Goal: Use online tool/utility: Use online tool/utility

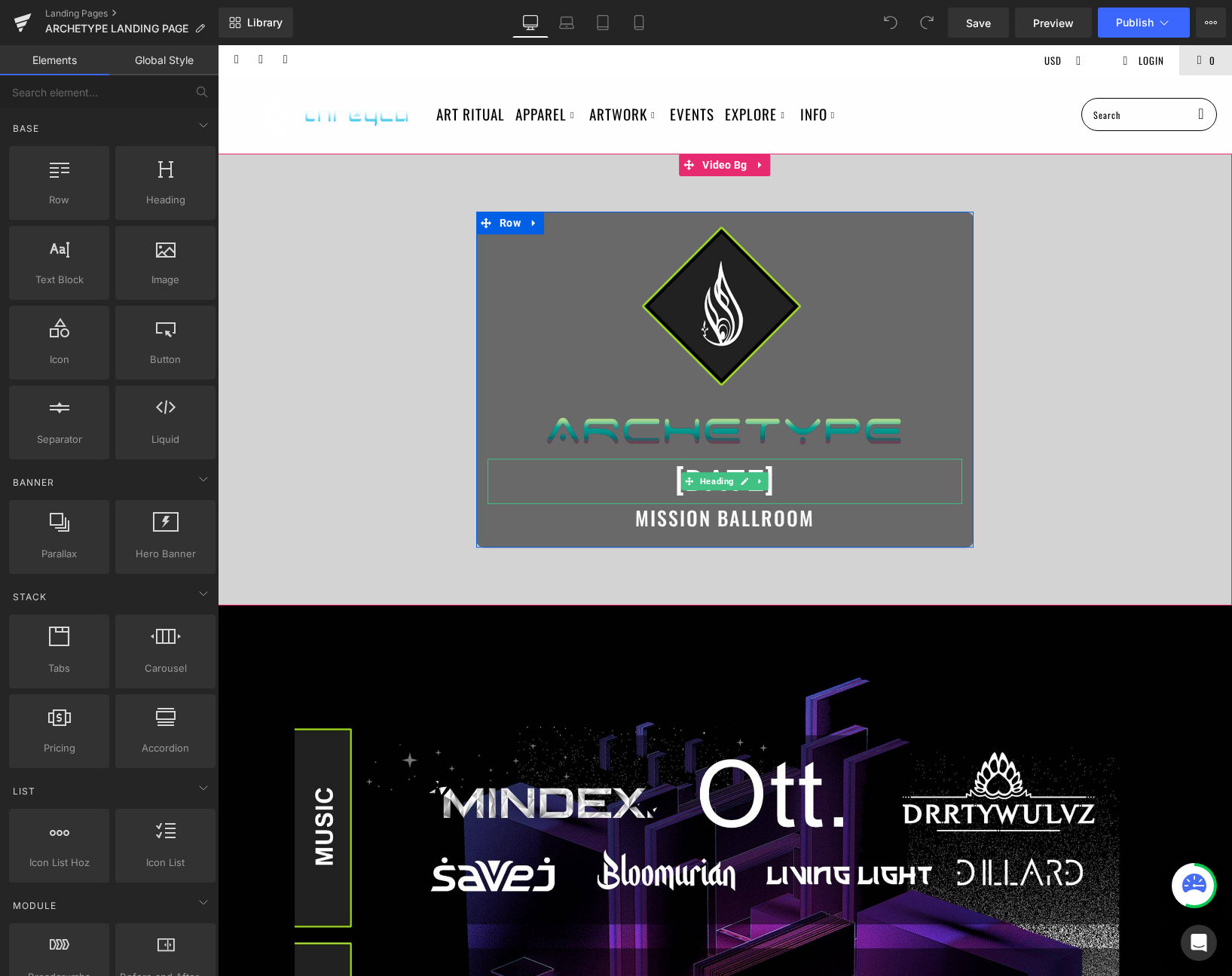
click at [775, 479] on span "[DATE]" at bounding box center [725, 480] width 101 height 35
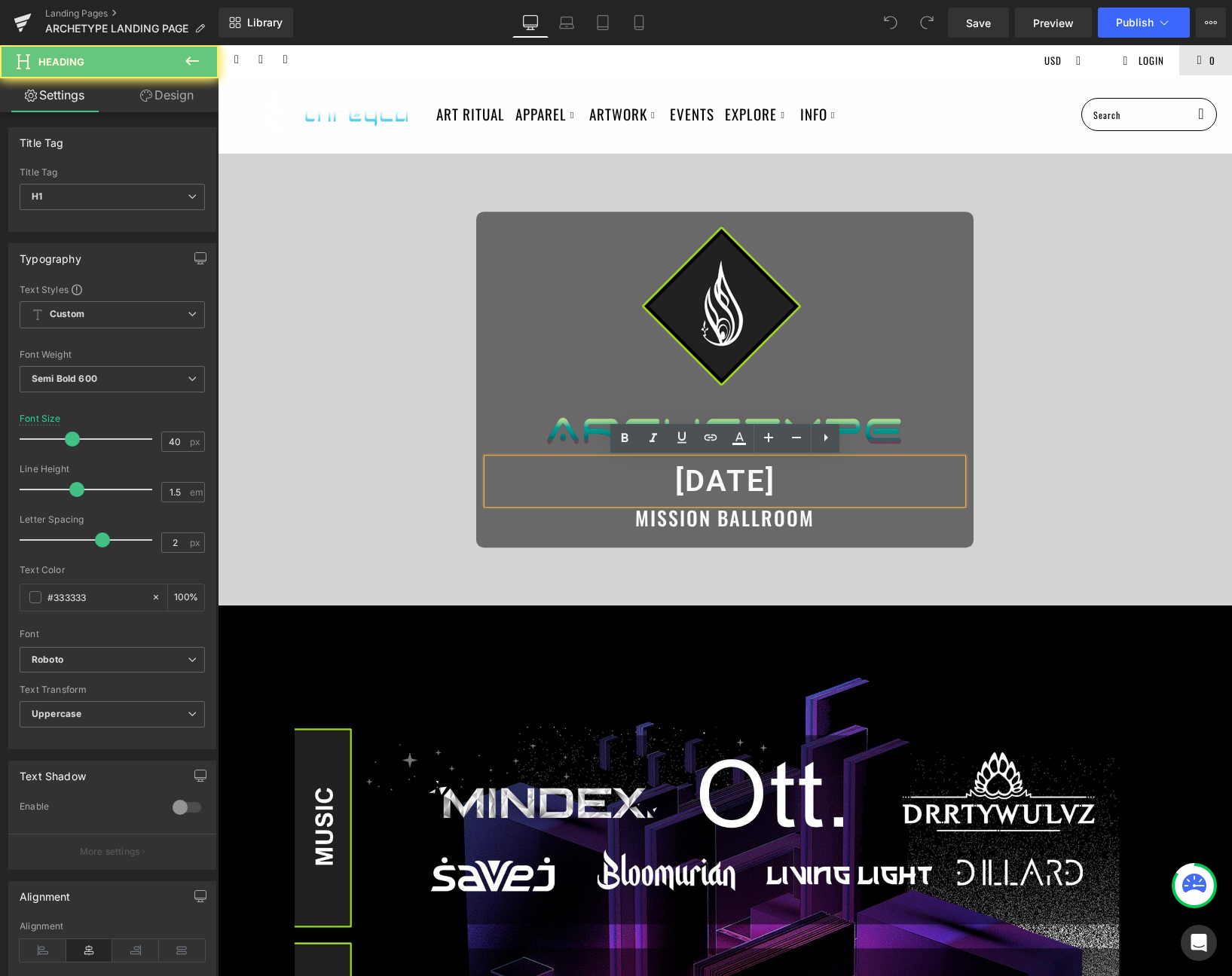
click at [786, 477] on h1 "[DATE]" at bounding box center [724, 481] width 474 height 46
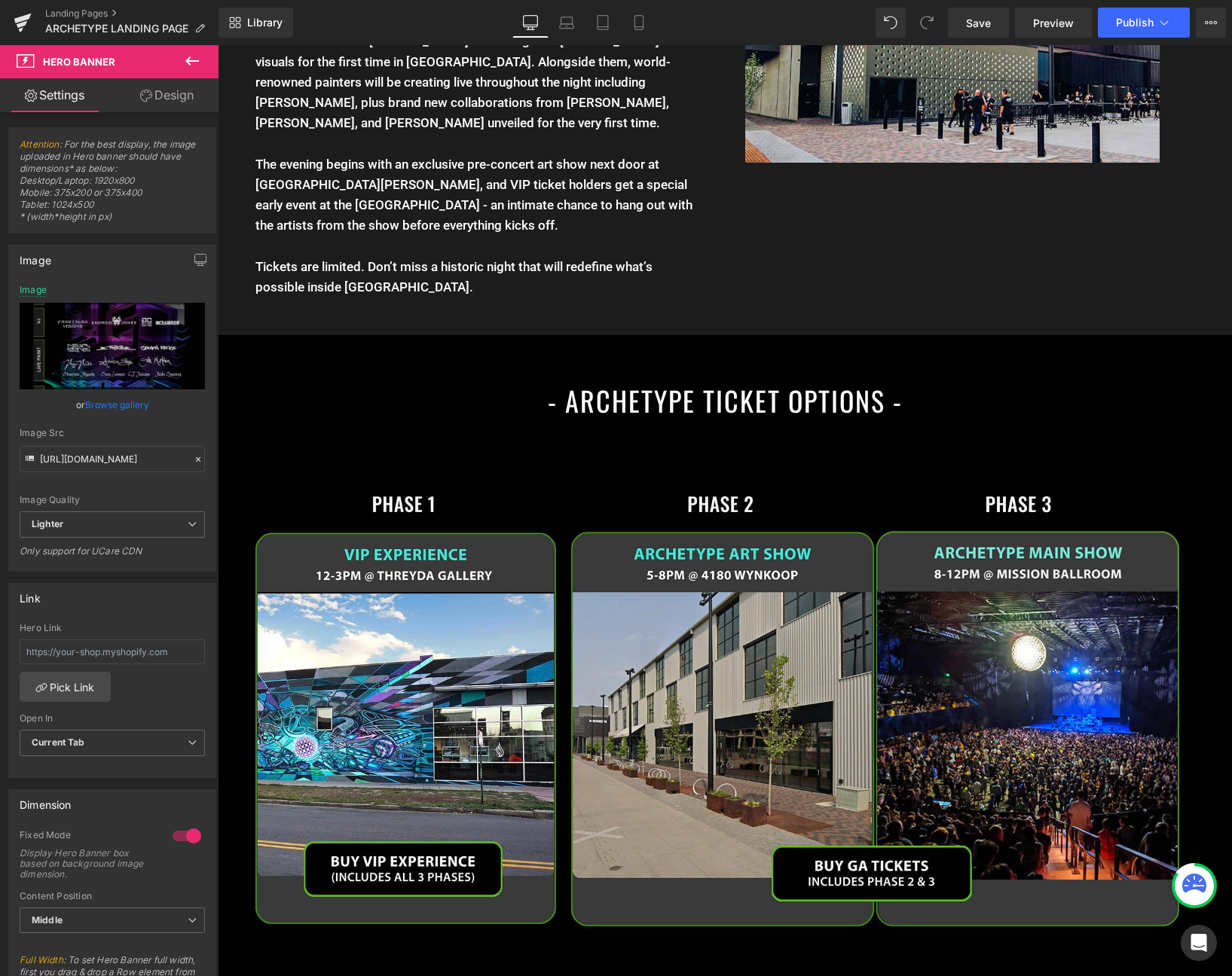
scroll to position [1847, 0]
click at [647, 28] on link "Mobile" at bounding box center [639, 22] width 36 height 30
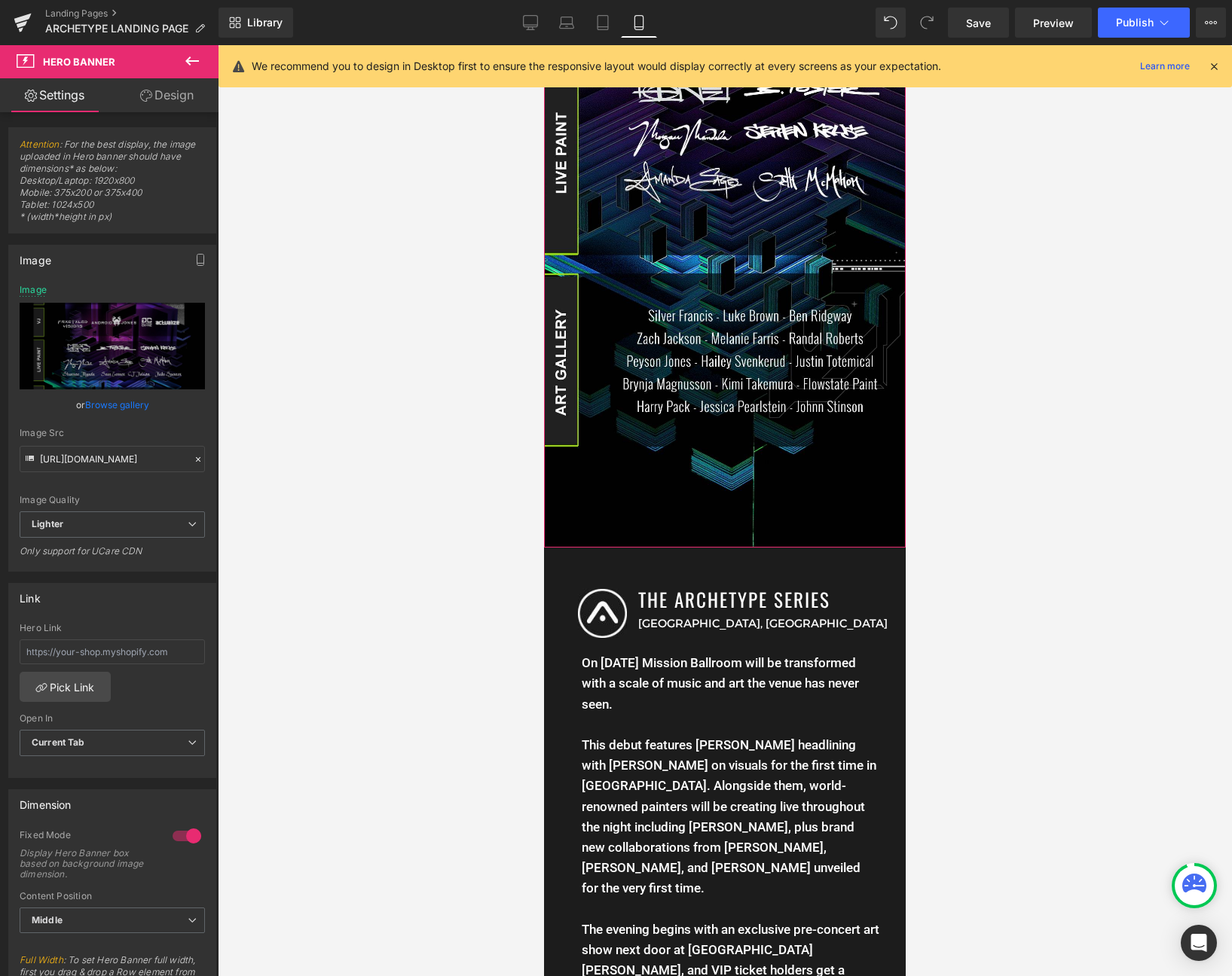
type input "[URL][DOMAIN_NAME]"
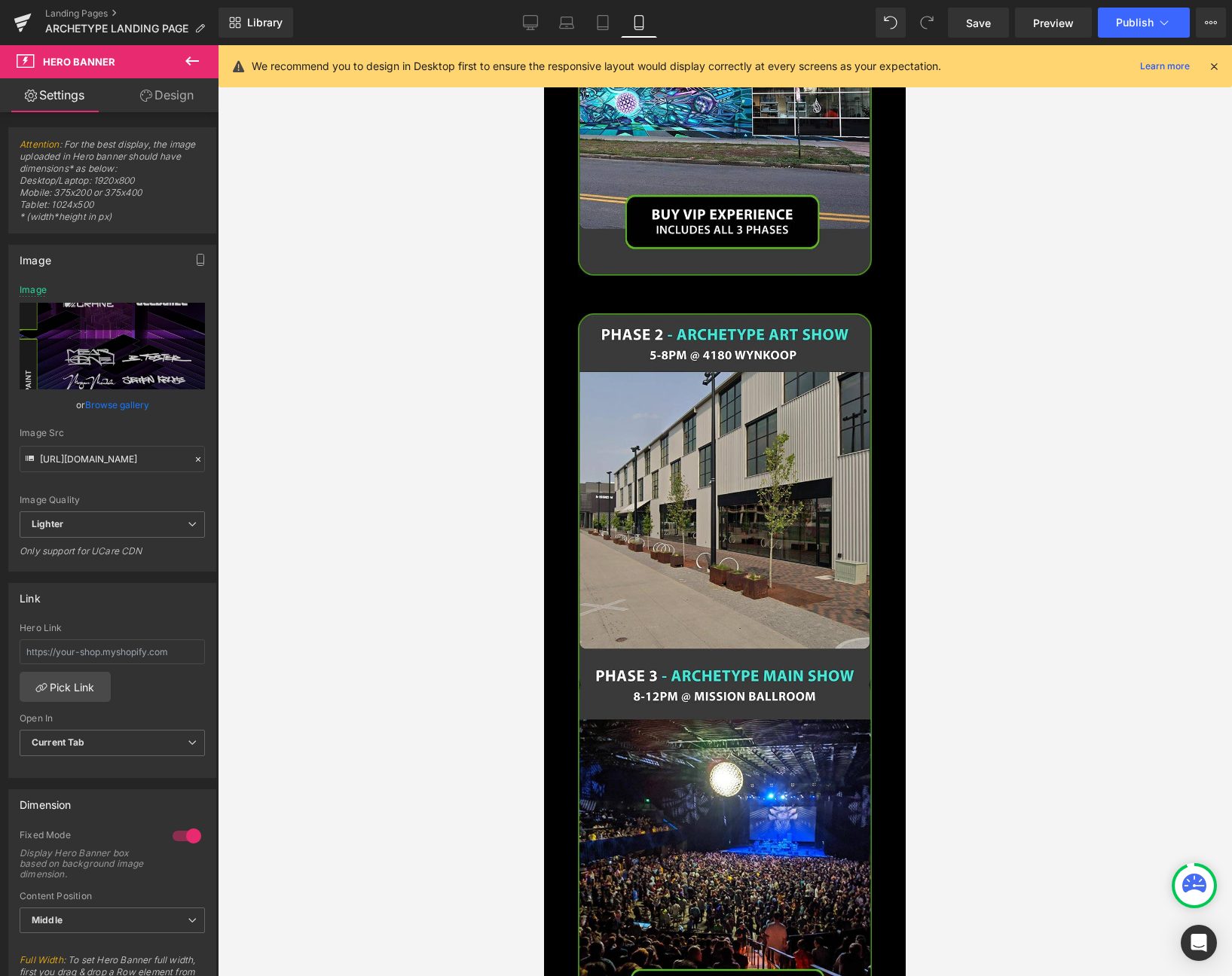
scroll to position [2570, 0]
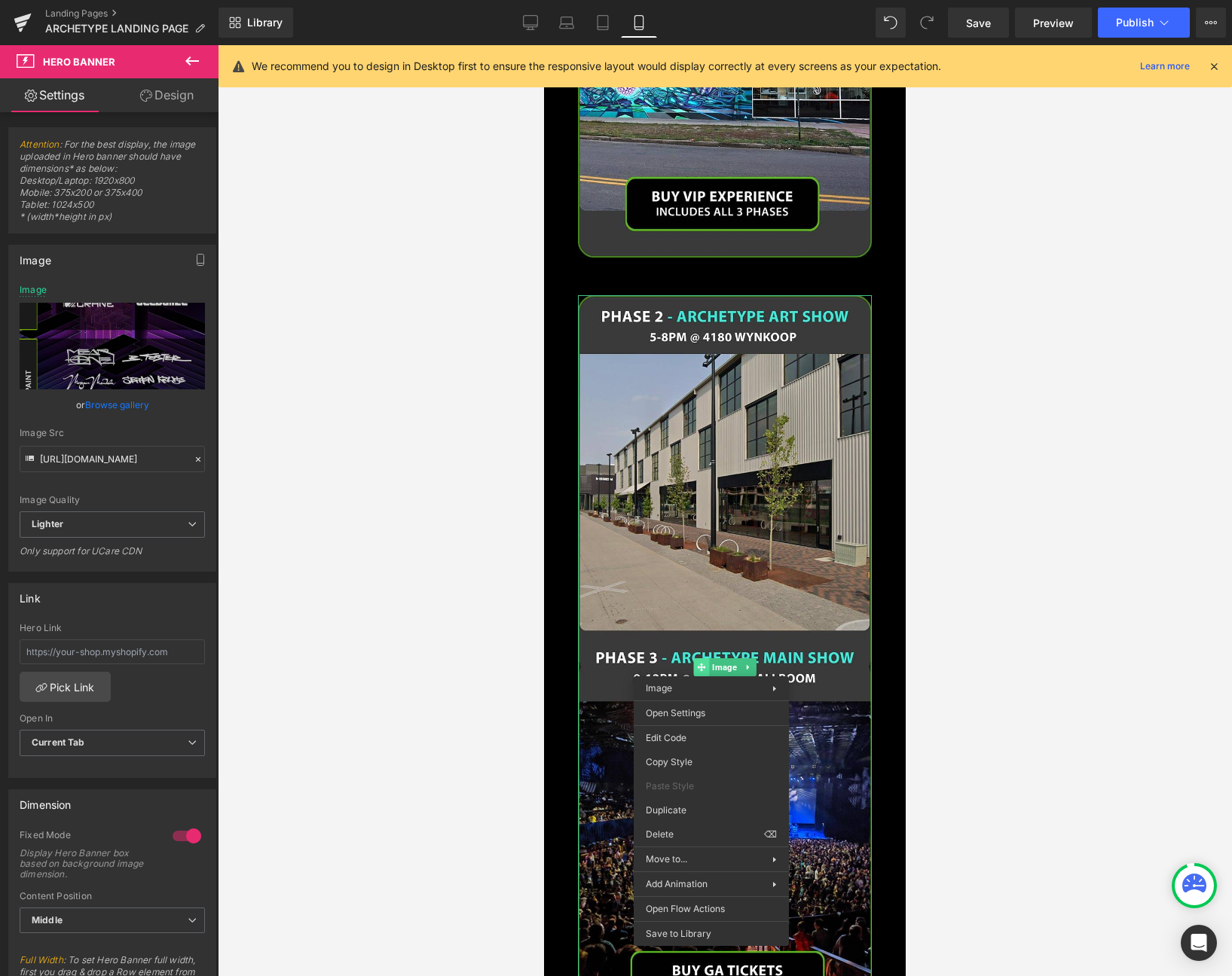
click at [706, 658] on span at bounding box center [702, 667] width 15 height 18
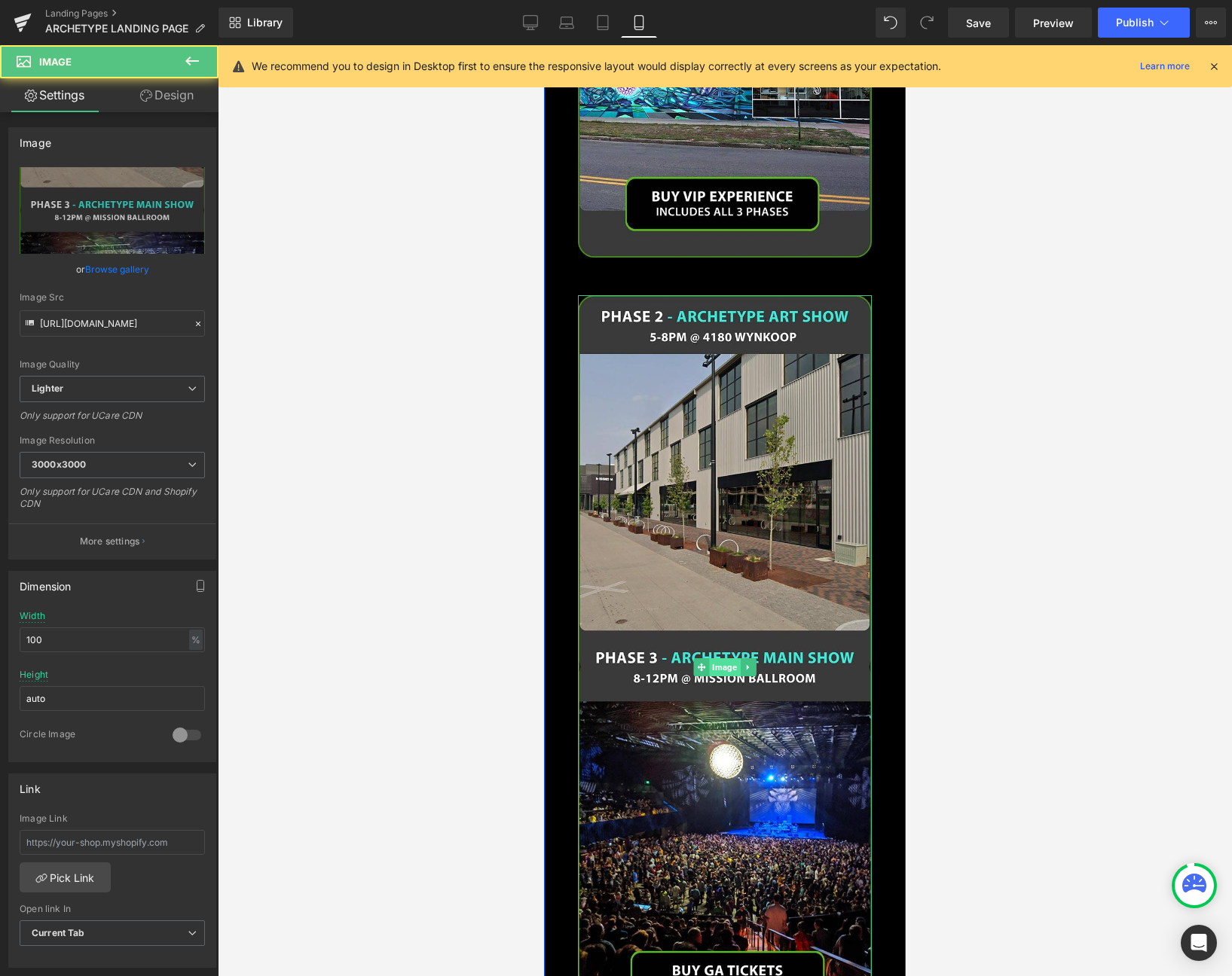
click at [715, 658] on span "Image" at bounding box center [724, 667] width 31 height 18
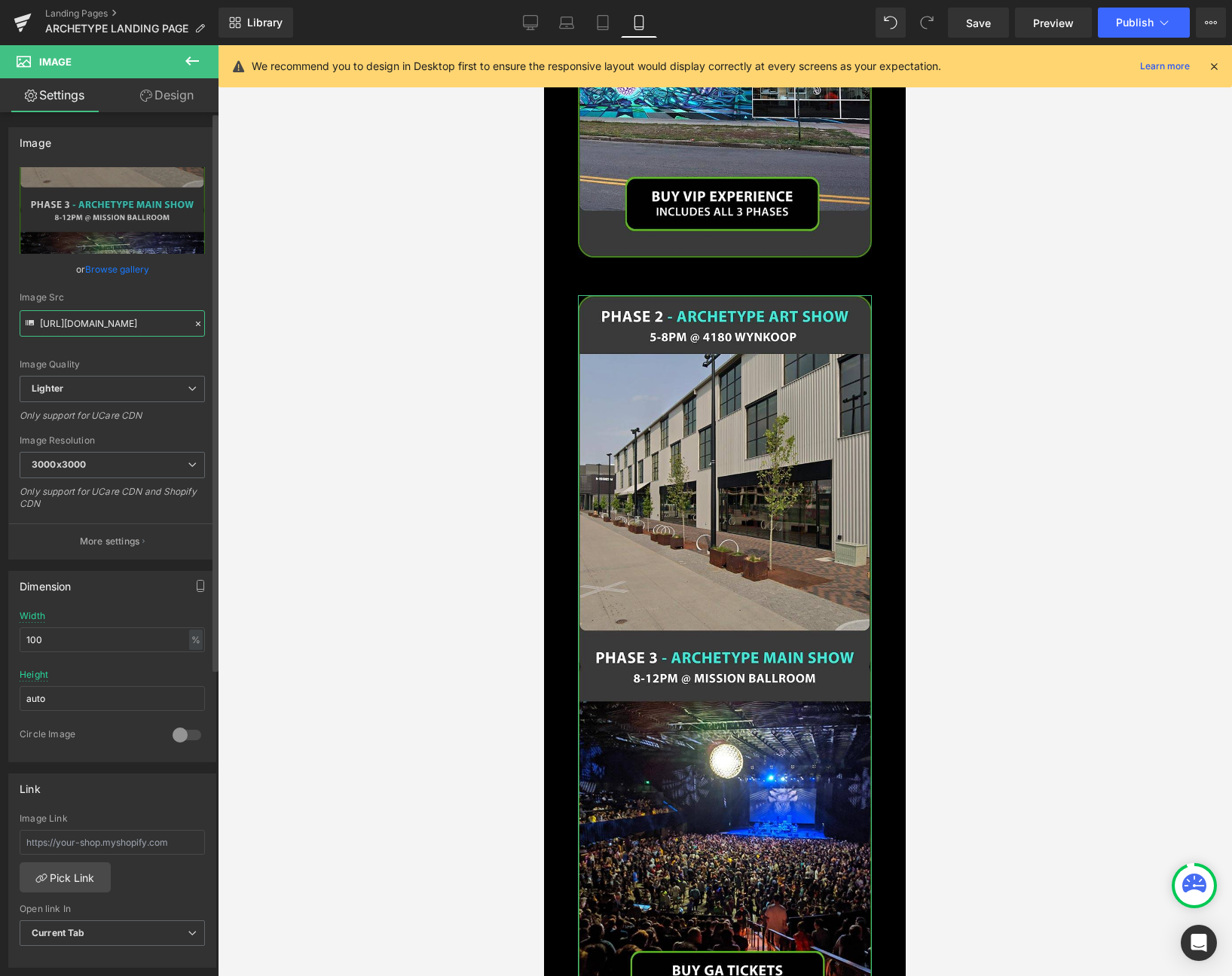
click at [107, 333] on input "[URL][DOMAIN_NAME]" at bounding box center [113, 323] width 186 height 27
click at [534, 15] on icon at bounding box center [531, 23] width 15 height 15
type input "auto"
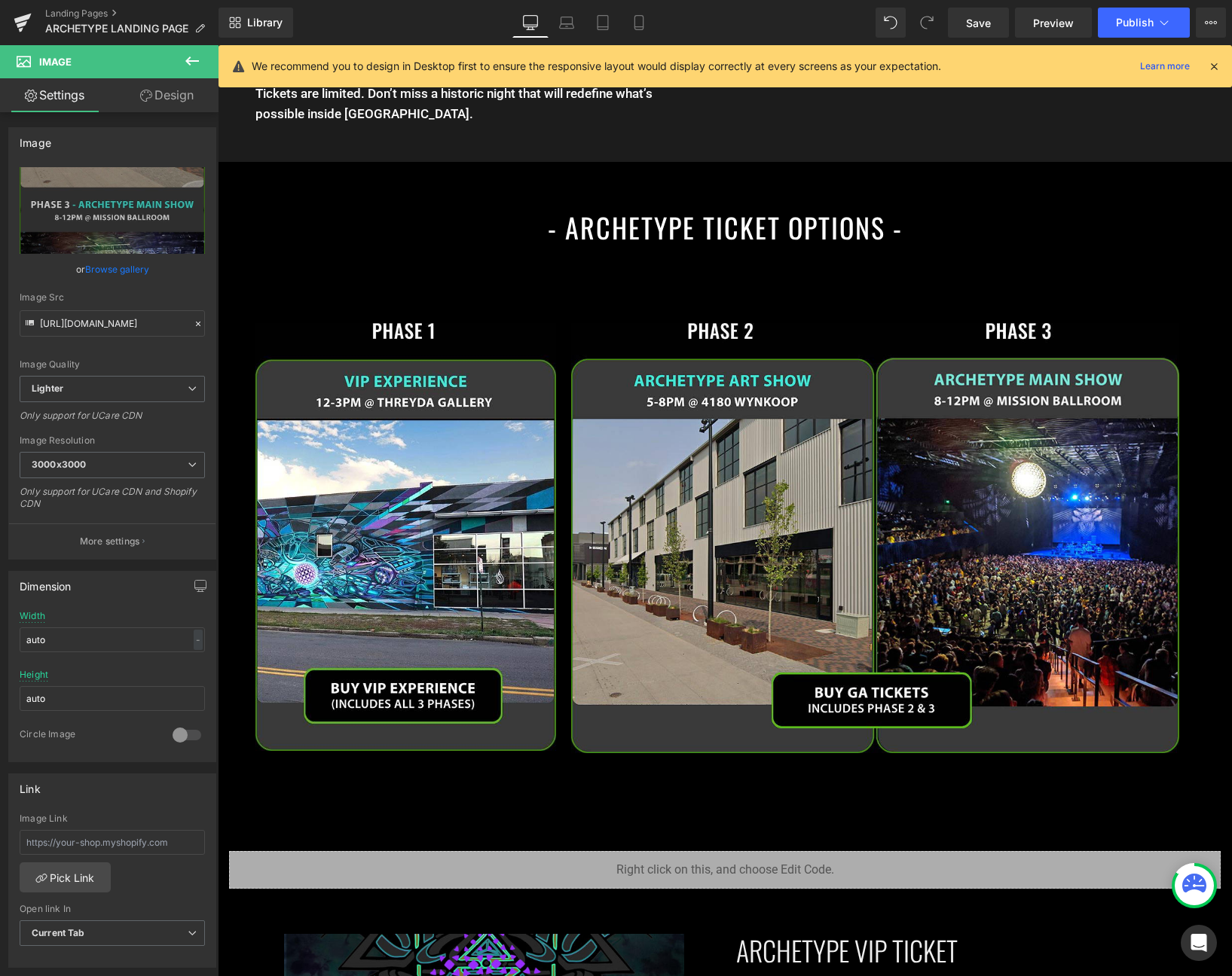
scroll to position [2316, 0]
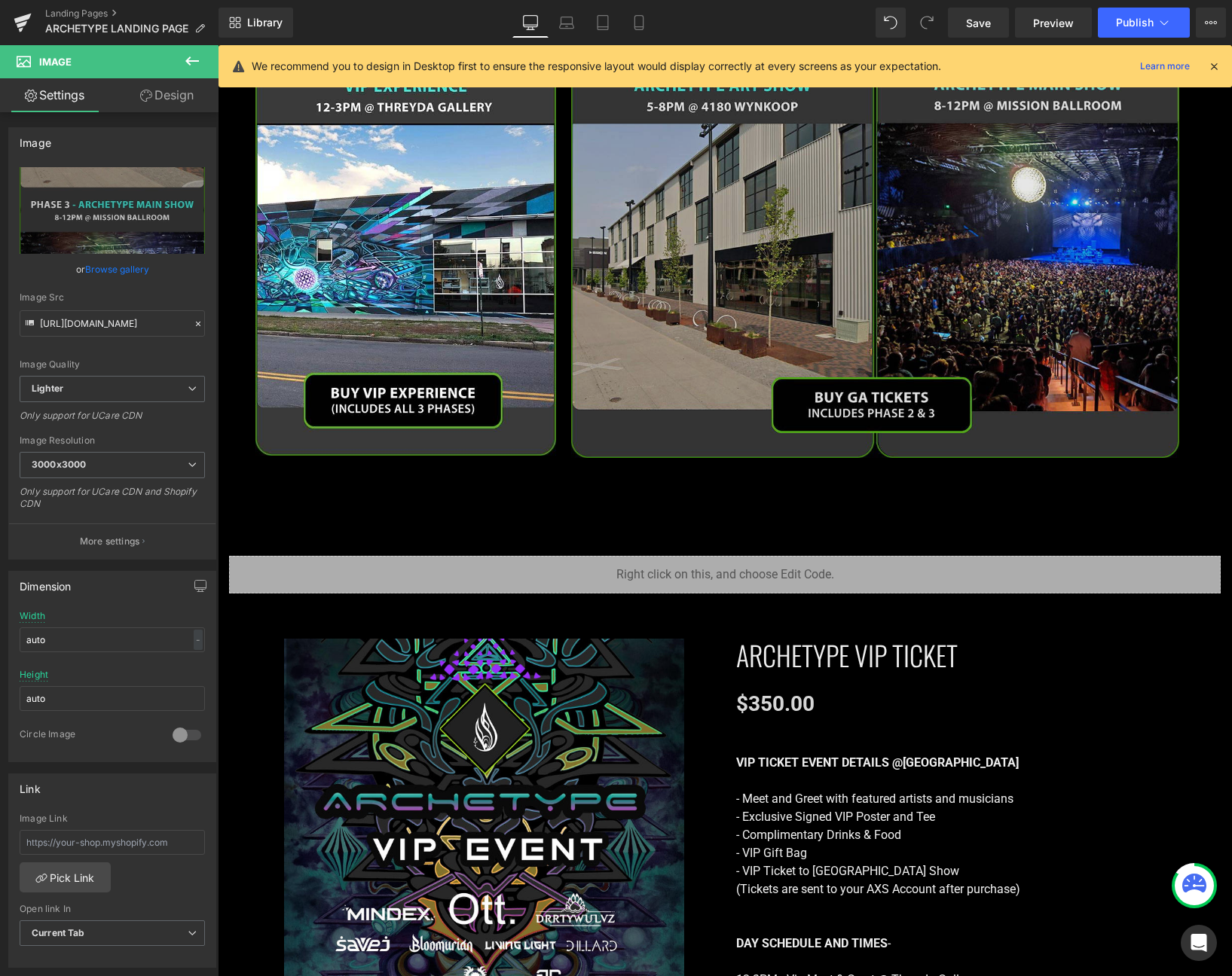
click at [875, 295] on img at bounding box center [875, 242] width 608 height 430
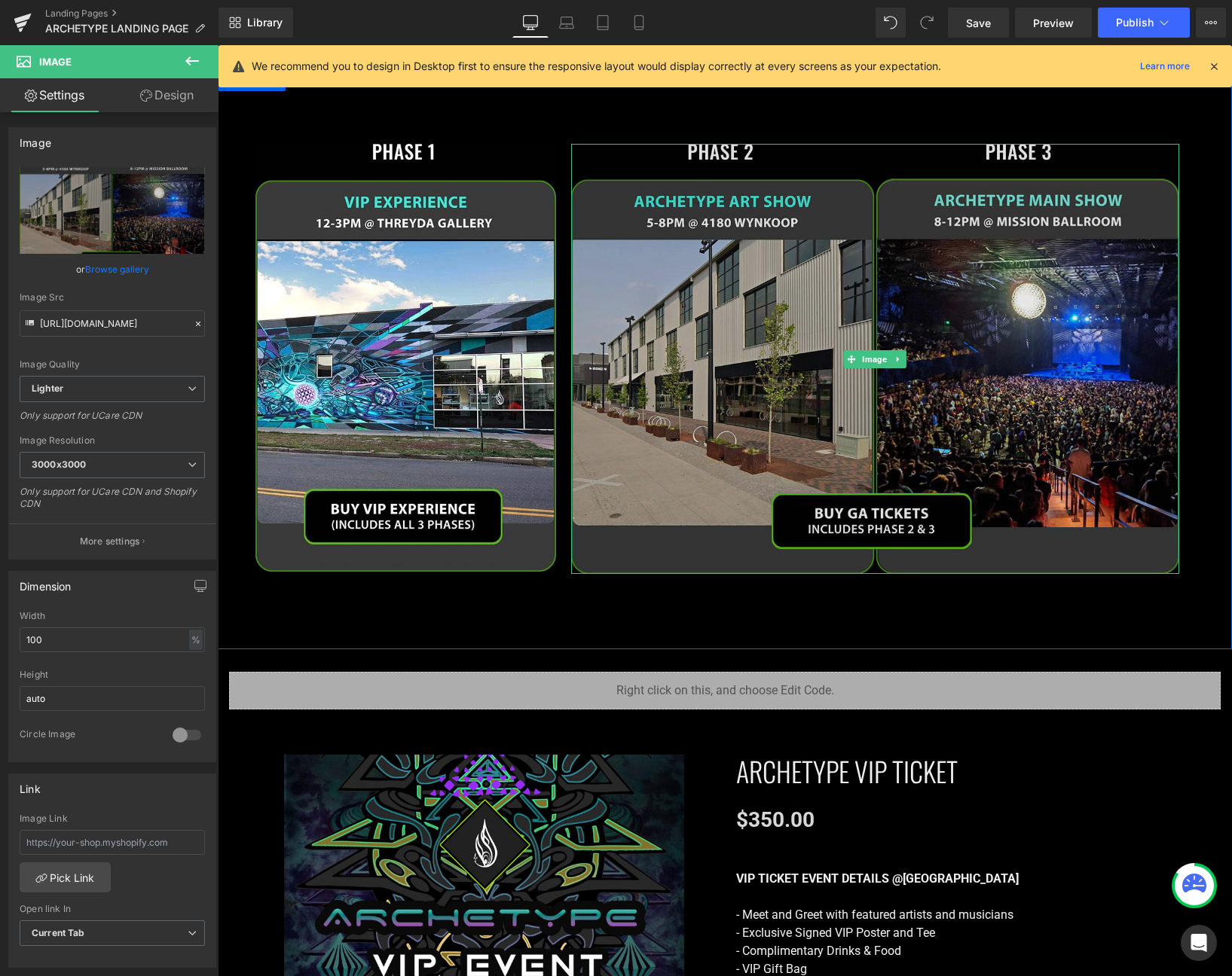
scroll to position [2179, 0]
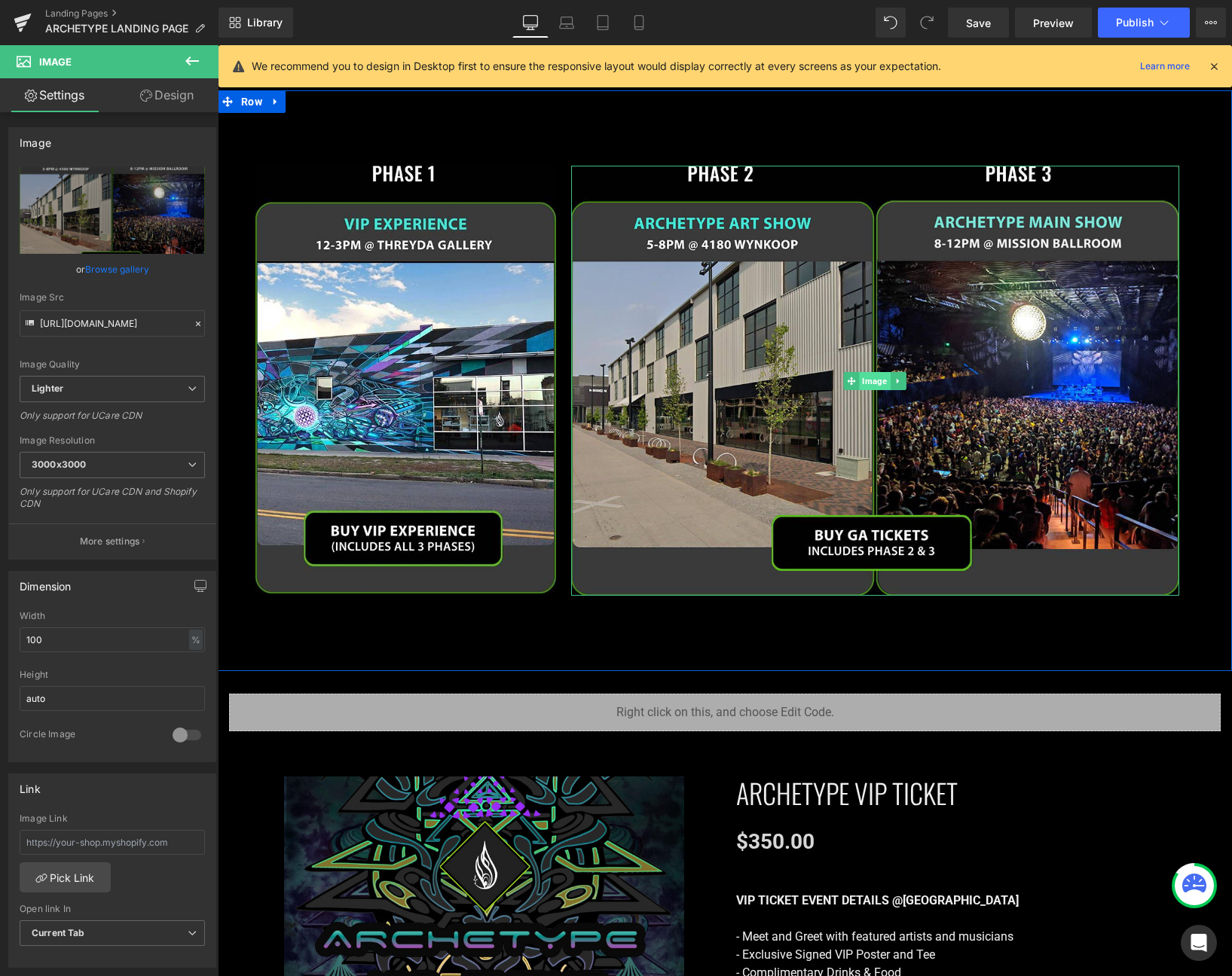
click at [876, 387] on span "Image" at bounding box center [875, 381] width 31 height 18
click at [872, 381] on span "Image" at bounding box center [875, 381] width 31 height 18
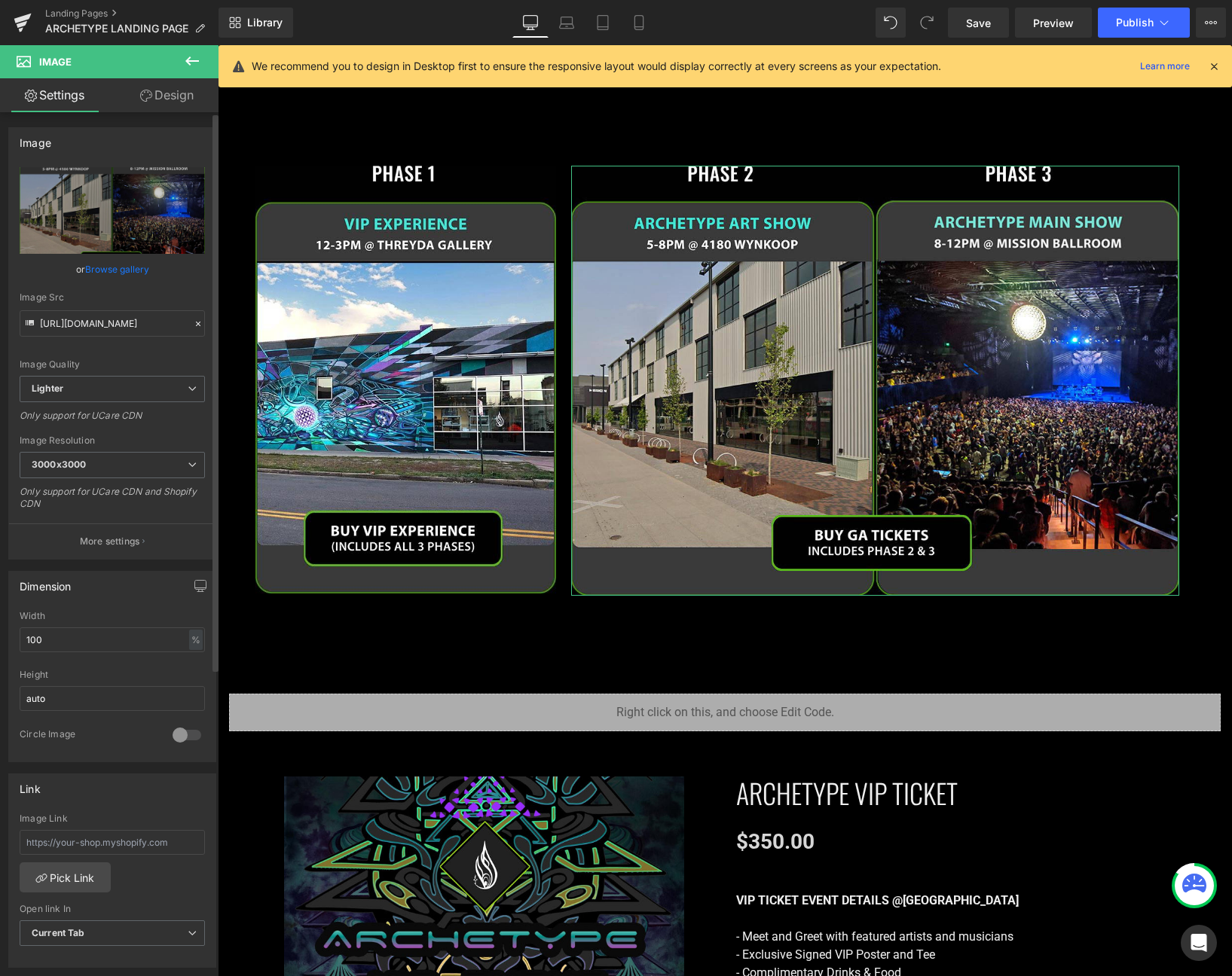
click at [107, 266] on link "Browse gallery" at bounding box center [117, 269] width 64 height 27
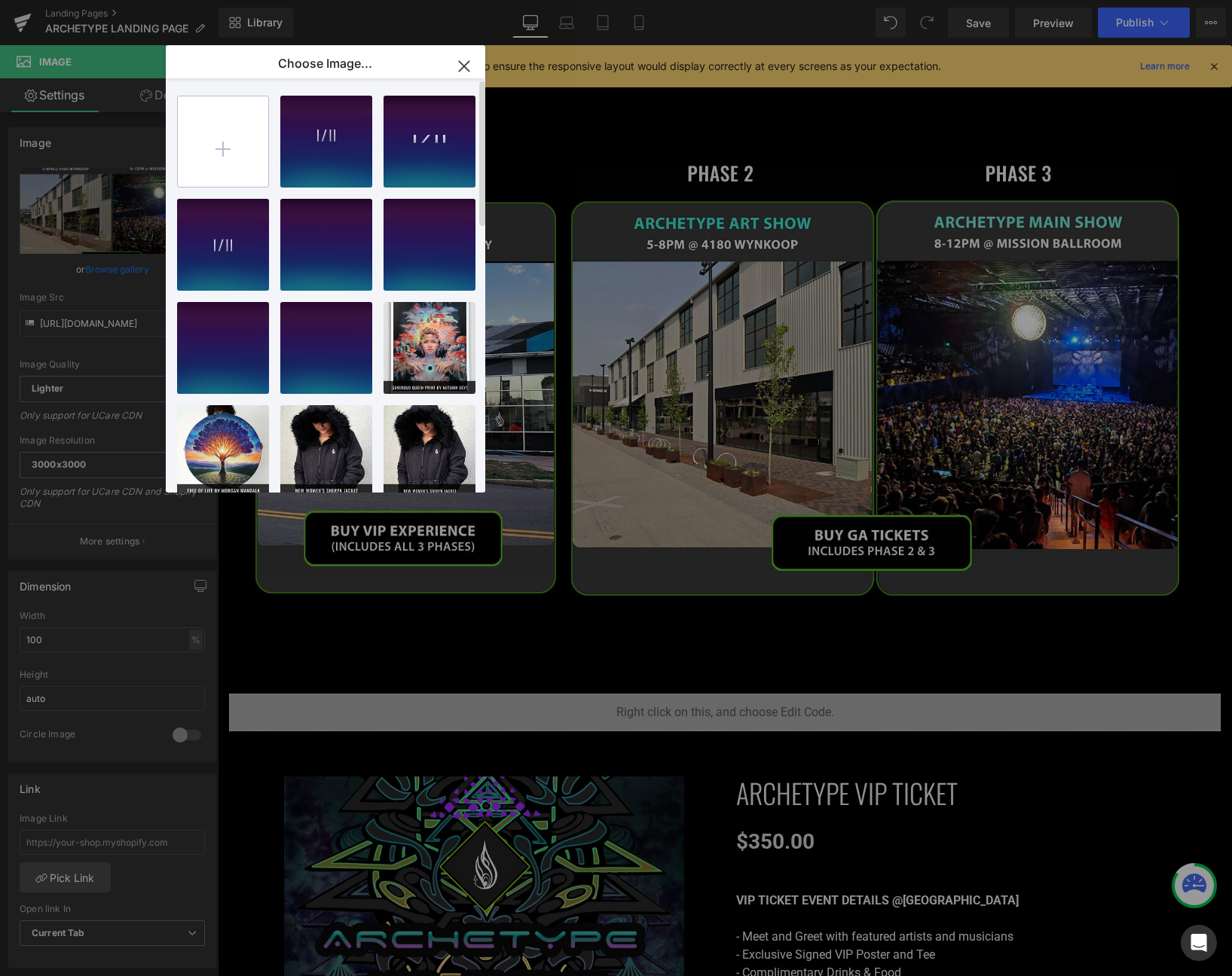
click at [240, 115] on input "file" at bounding box center [223, 141] width 90 height 90
type input "C:\fakepath\ga_tickets_desk.jpg"
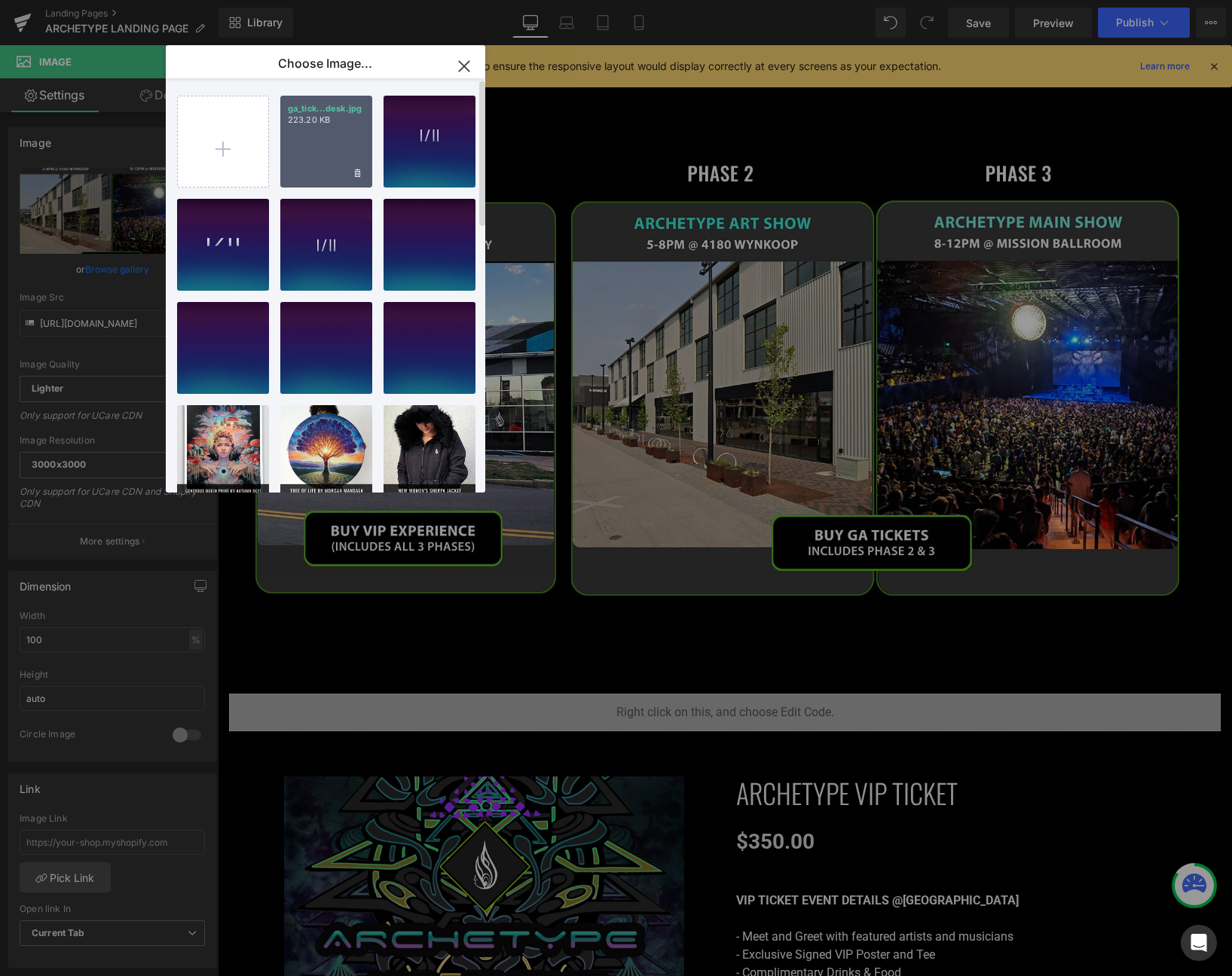
click at [331, 131] on div "ga_tick...desk.jpg 223.20 KB" at bounding box center [326, 141] width 92 height 92
type input "[URL][DOMAIN_NAME]"
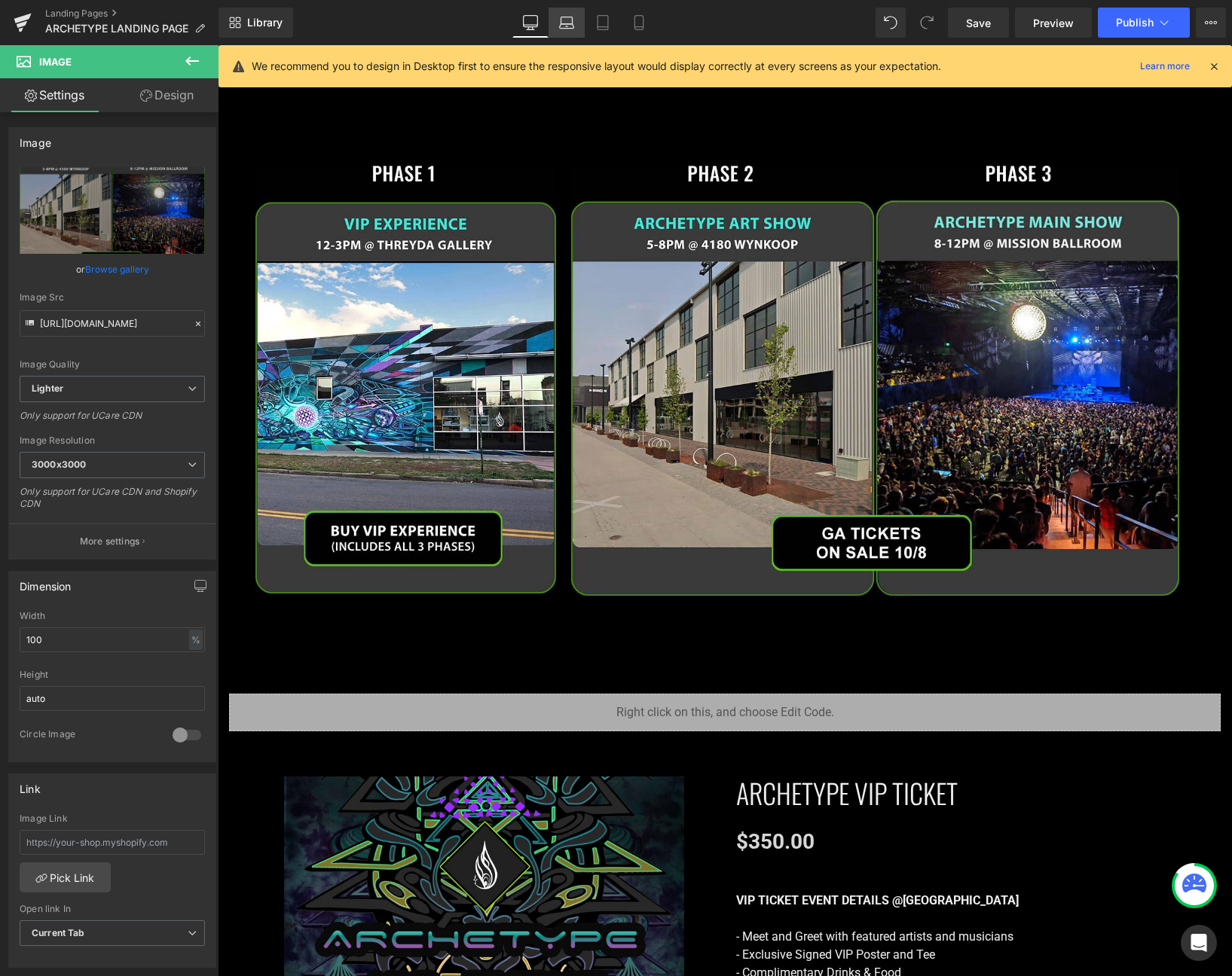
click at [565, 28] on icon at bounding box center [567, 23] width 15 height 15
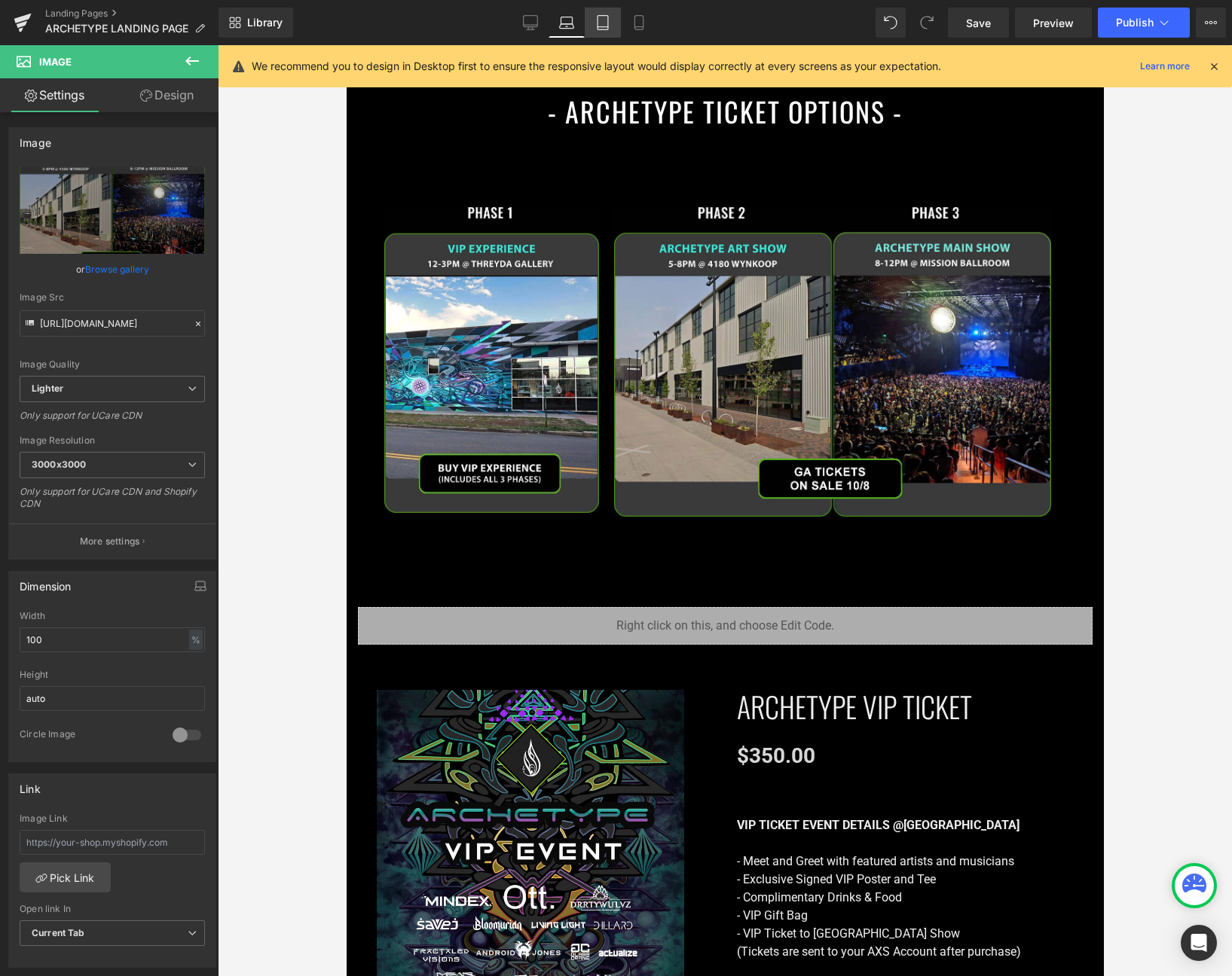
click at [607, 26] on icon at bounding box center [603, 23] width 15 height 15
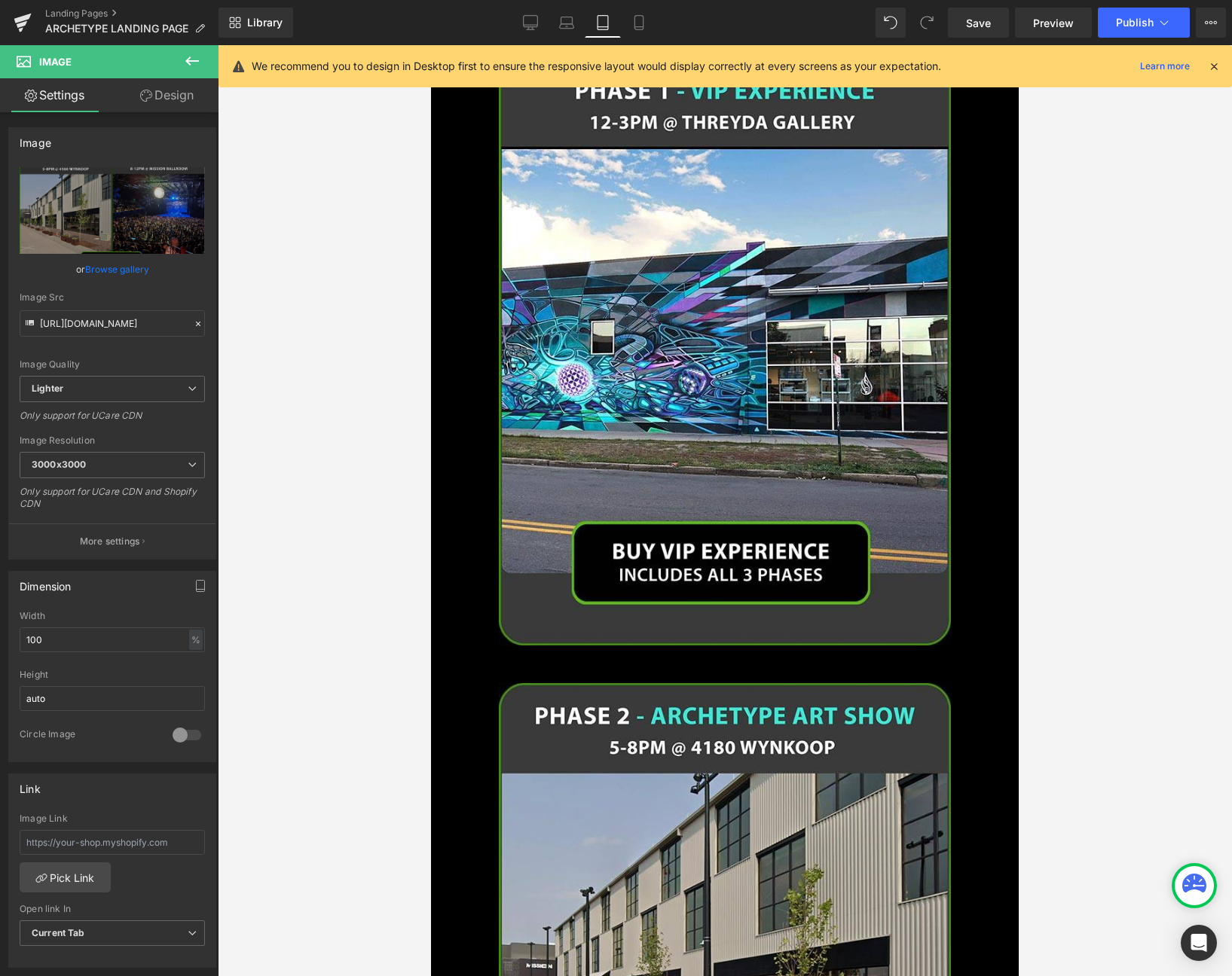
scroll to position [0, 0]
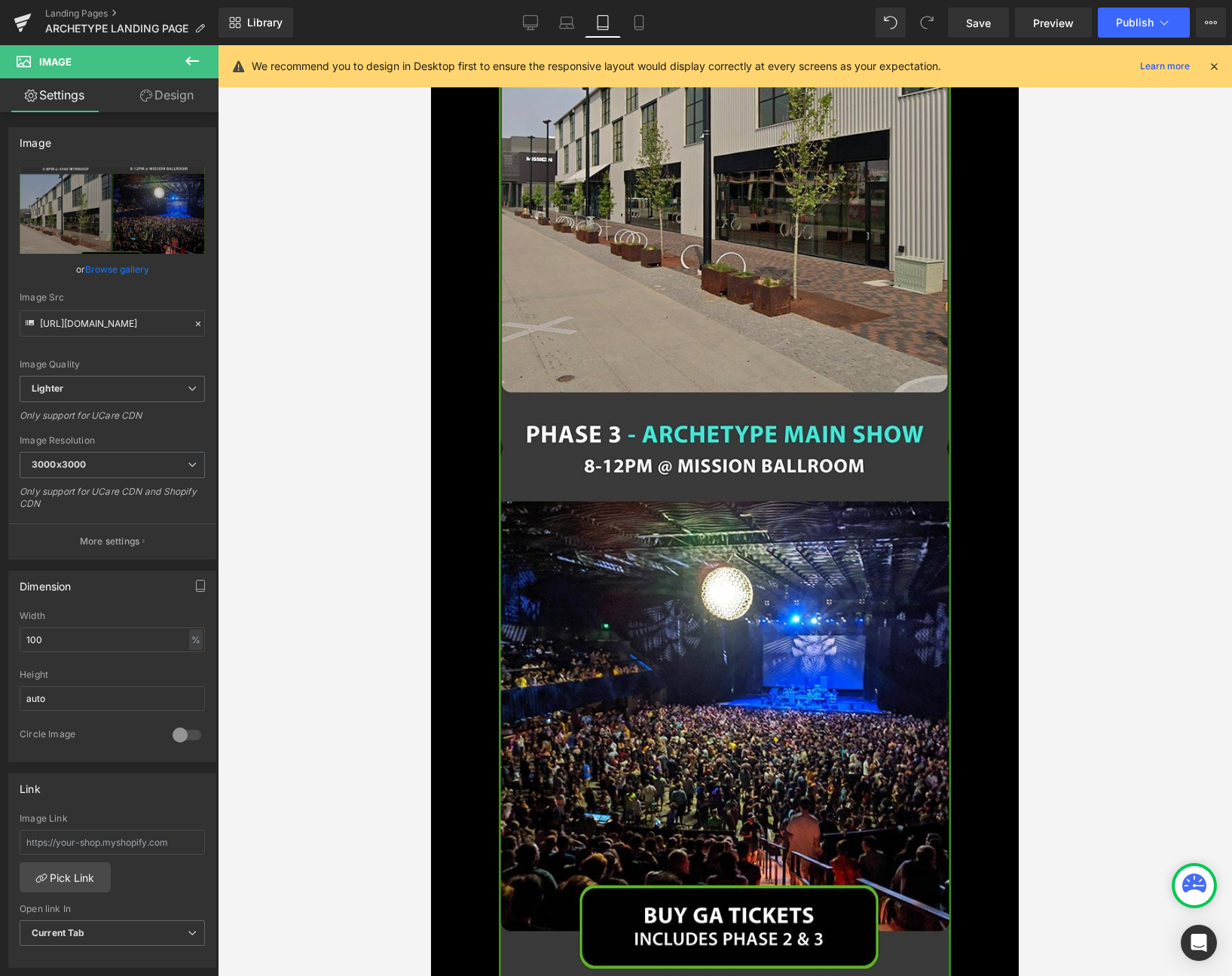
click at [723, 375] on img at bounding box center [724, 448] width 452 height 1145
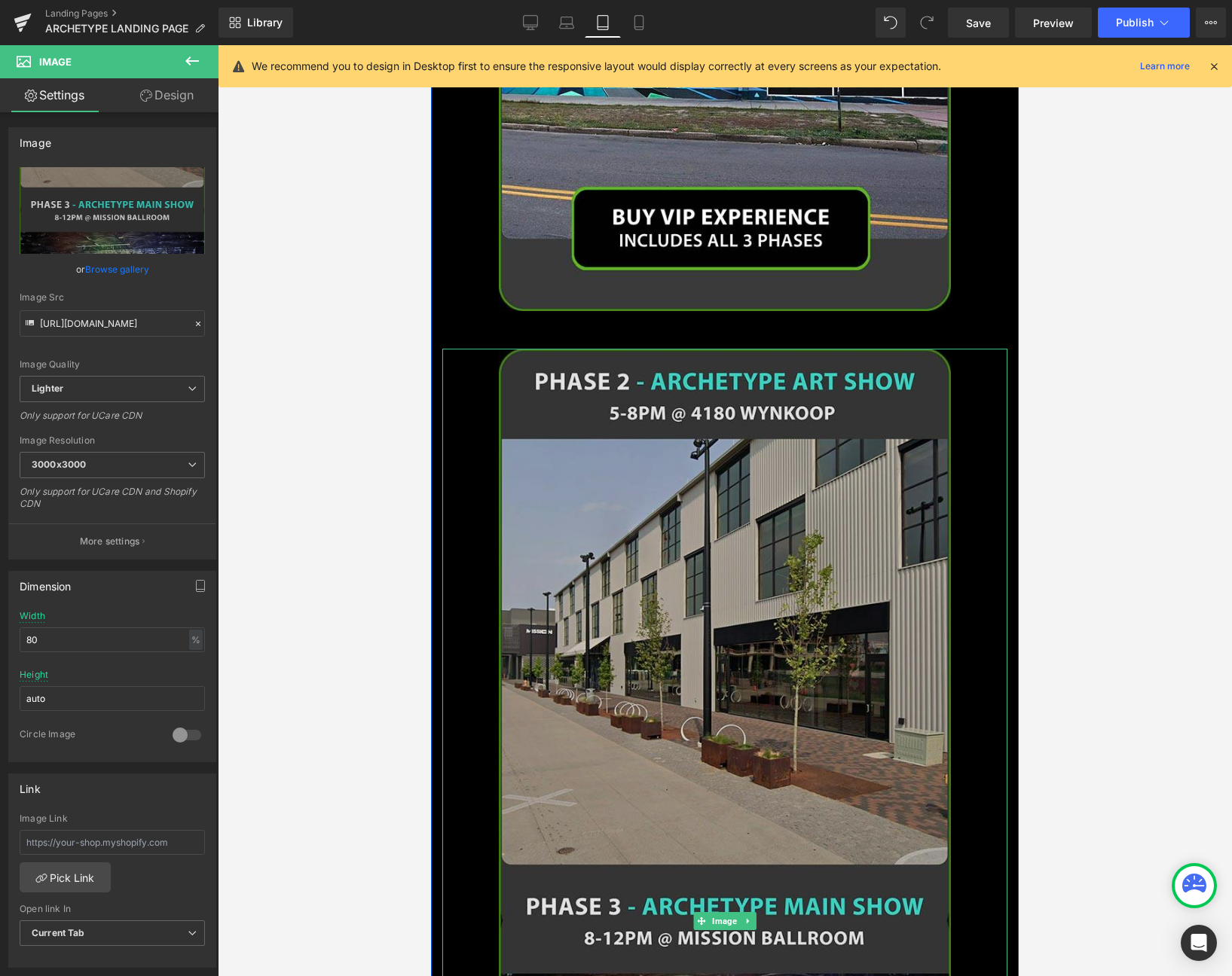
scroll to position [2308, 0]
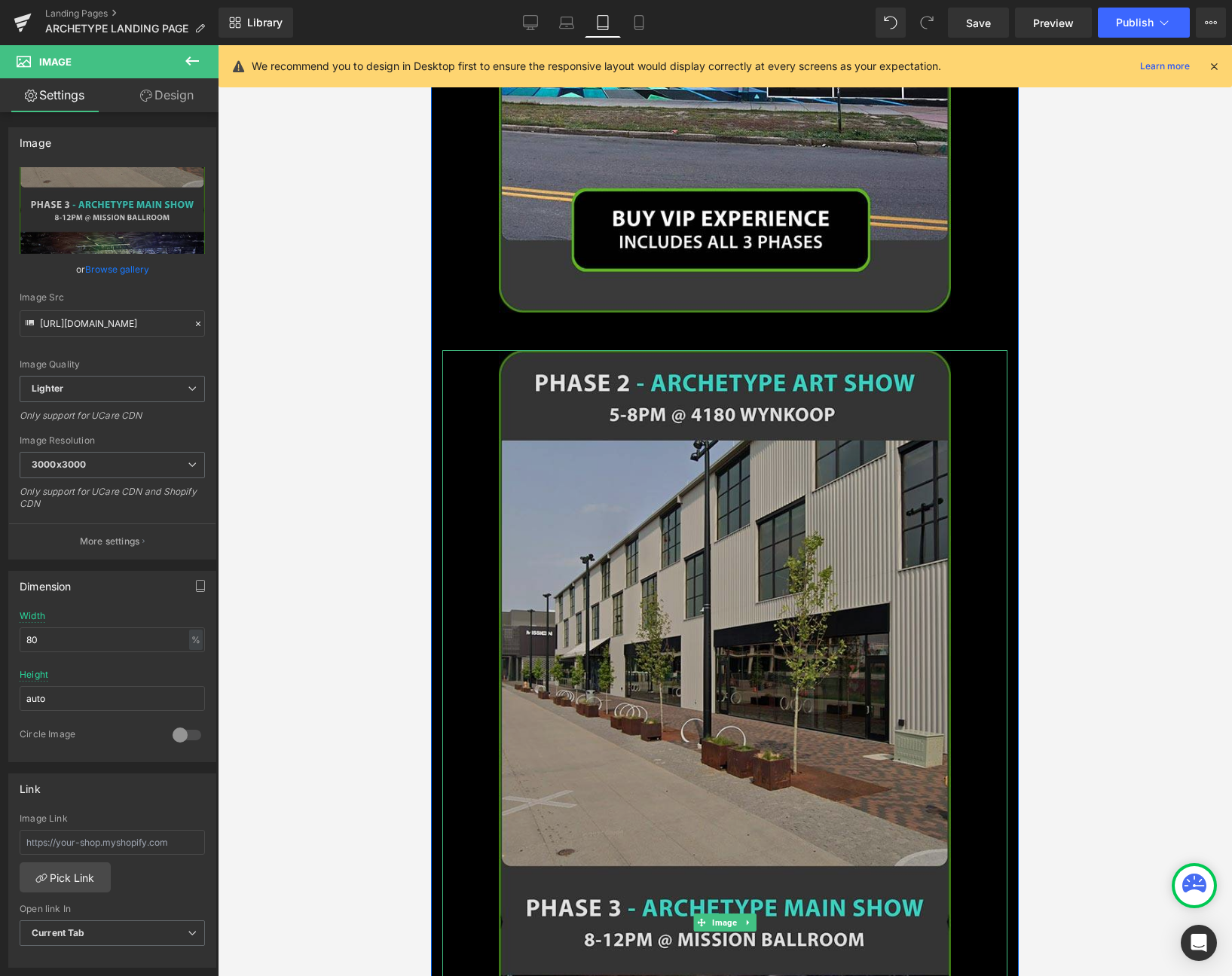
click at [745, 433] on img at bounding box center [724, 923] width 452 height 1145
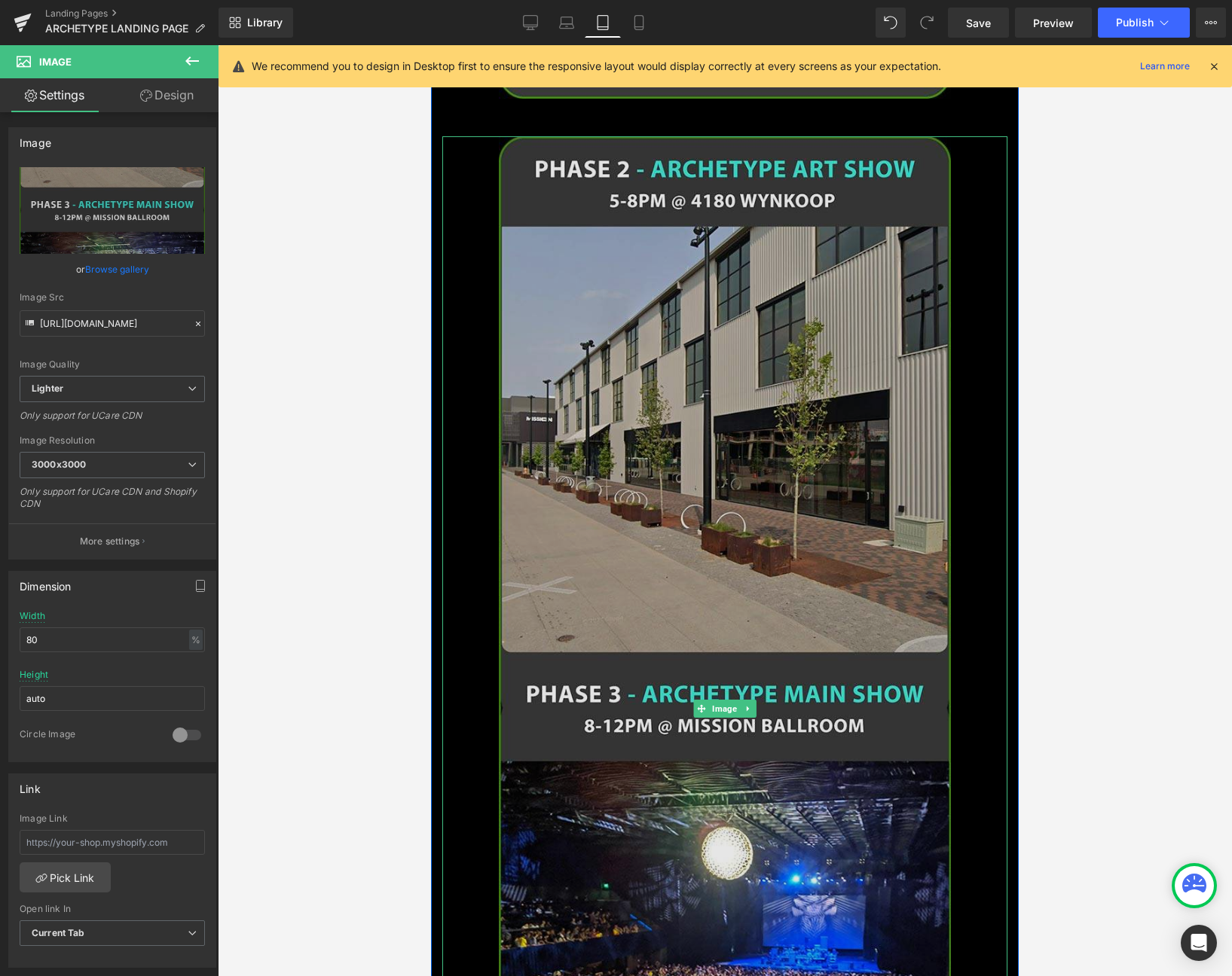
scroll to position [2739, 0]
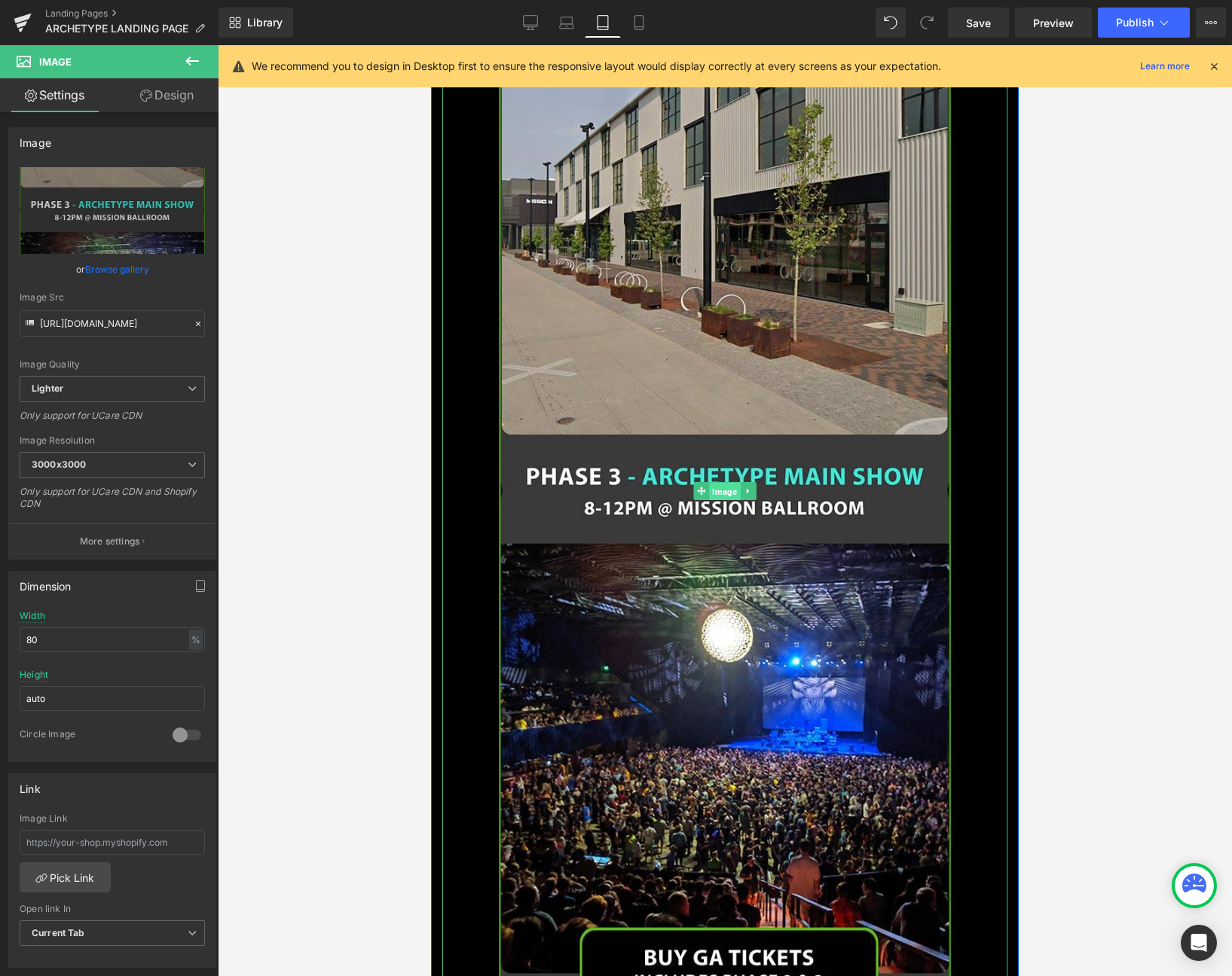
click at [719, 483] on span "Image" at bounding box center [724, 491] width 31 height 18
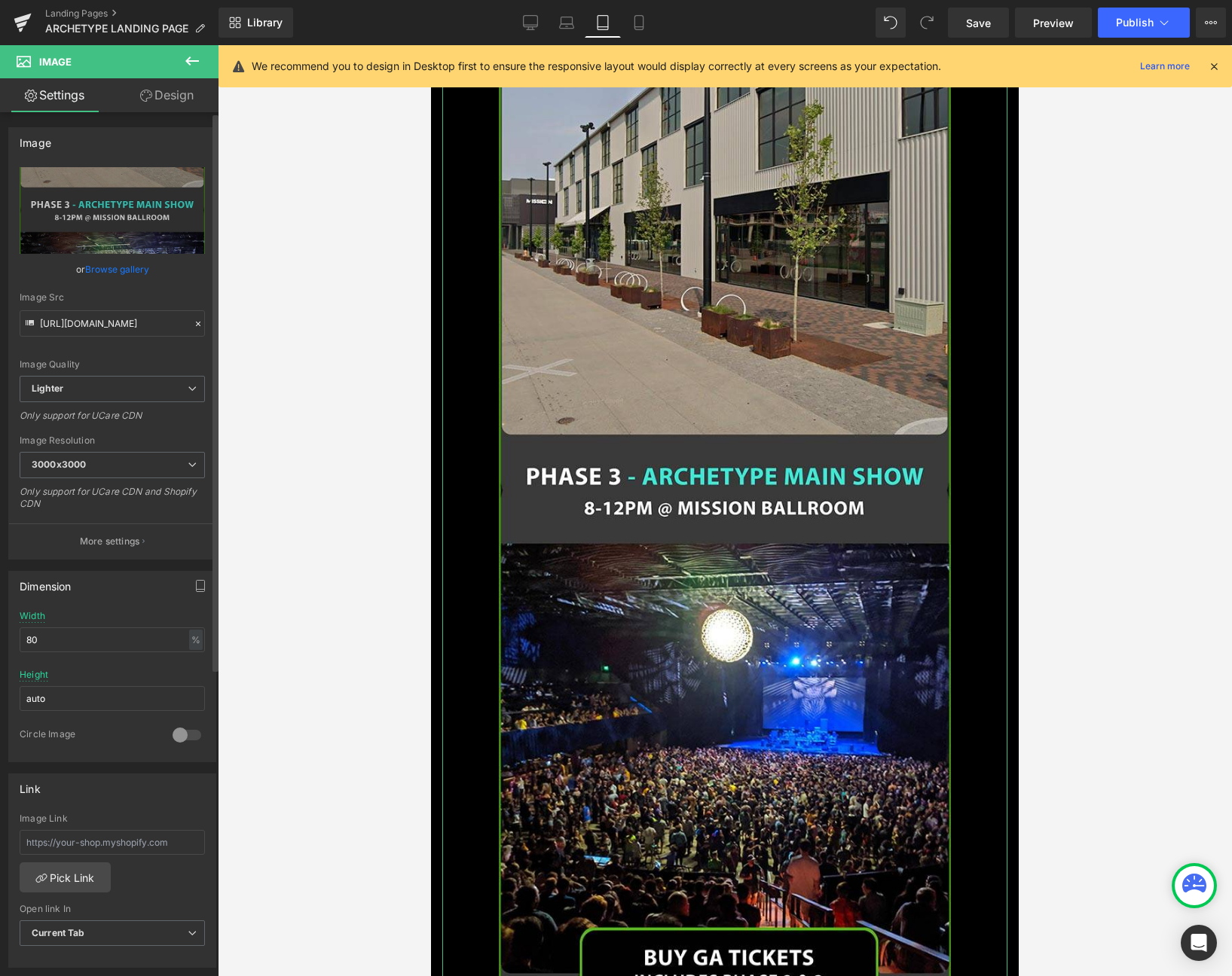
click at [113, 272] on link "Browse gallery" at bounding box center [117, 269] width 64 height 27
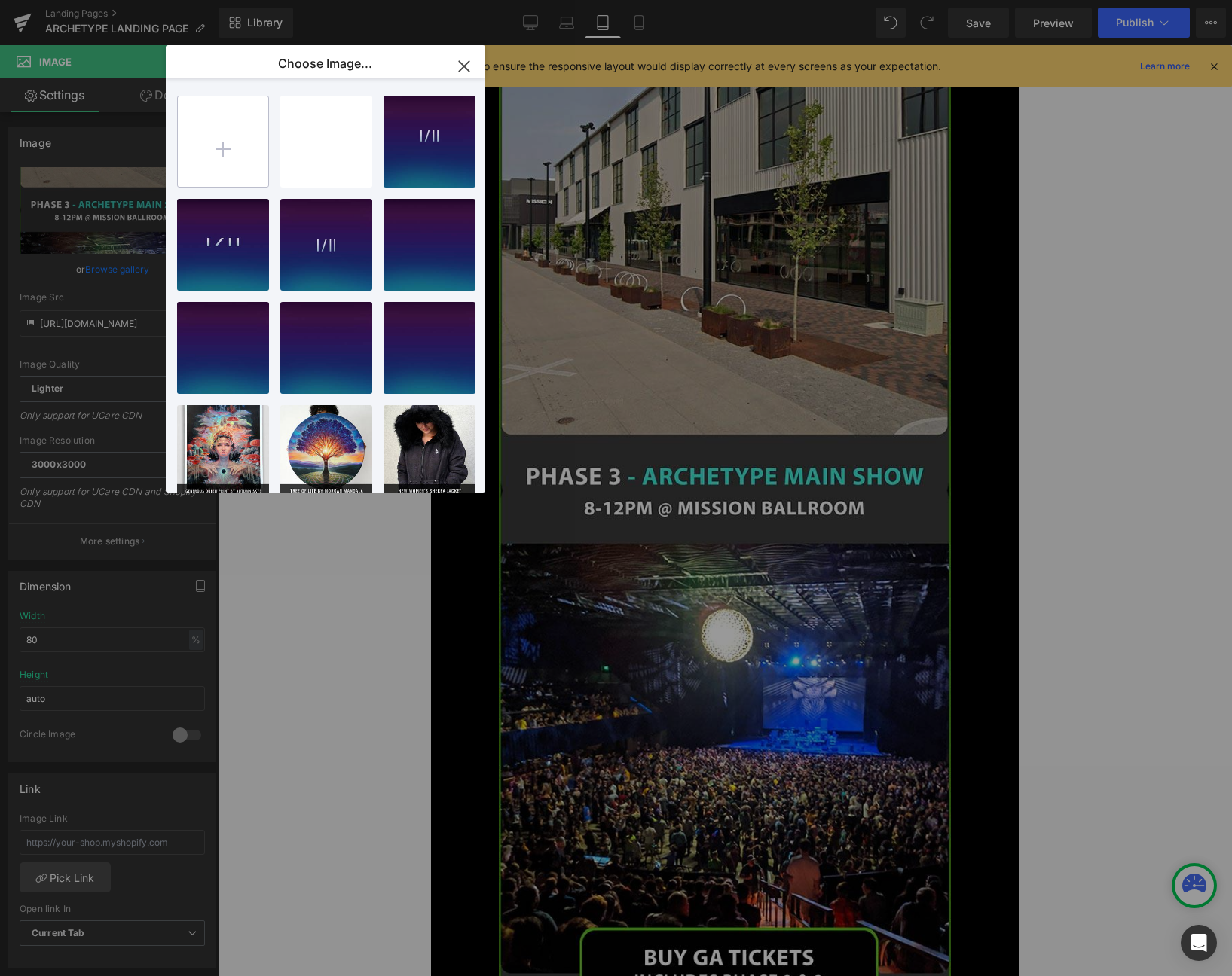
click at [210, 112] on input "file" at bounding box center [223, 141] width 90 height 90
type input "C:\fakepath\ga_mobile.jpg"
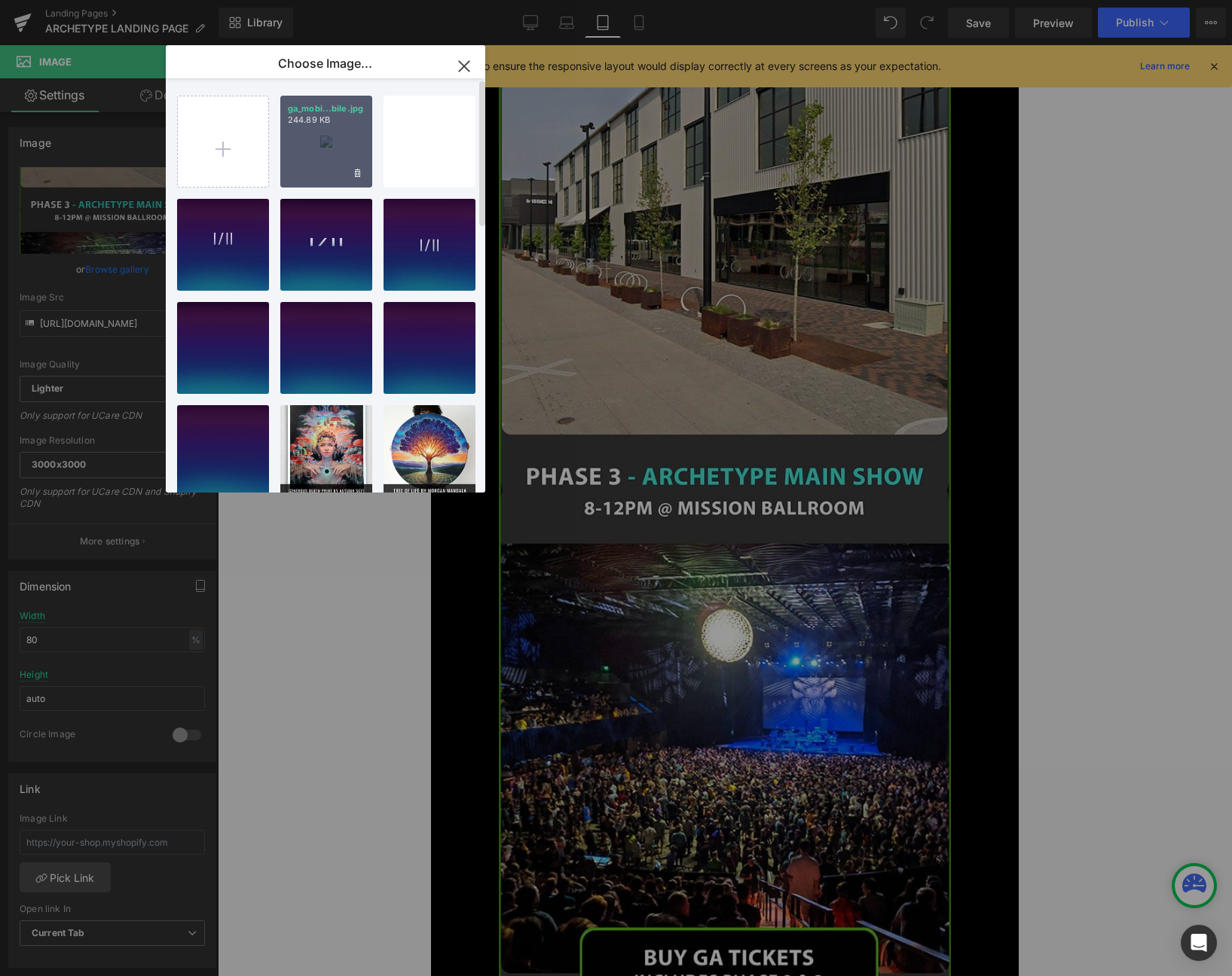
click at [320, 137] on div "ga_mobi...bile.jpg 244.89 KB" at bounding box center [326, 141] width 92 height 92
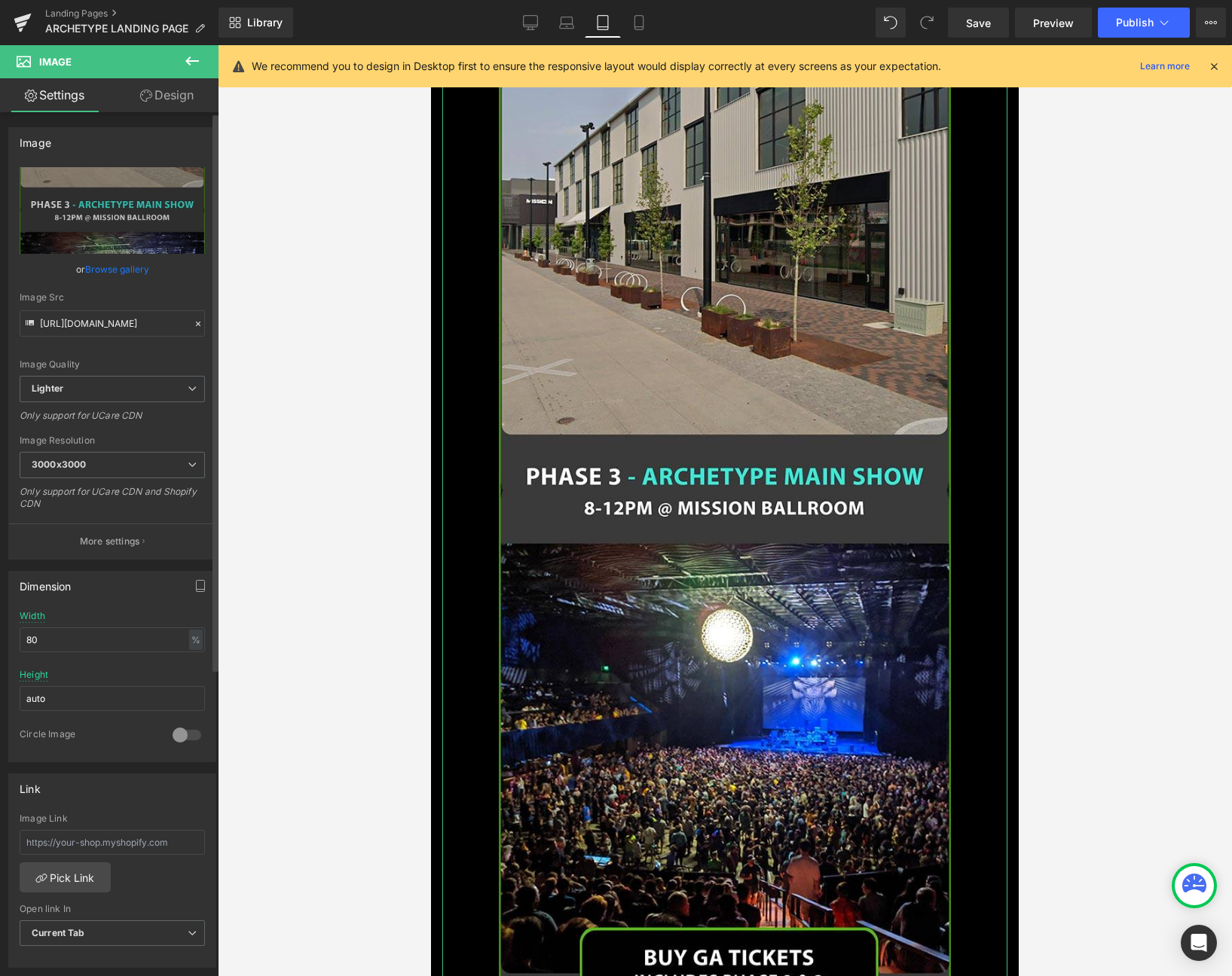
click at [126, 268] on link "Browse gallery" at bounding box center [117, 269] width 64 height 27
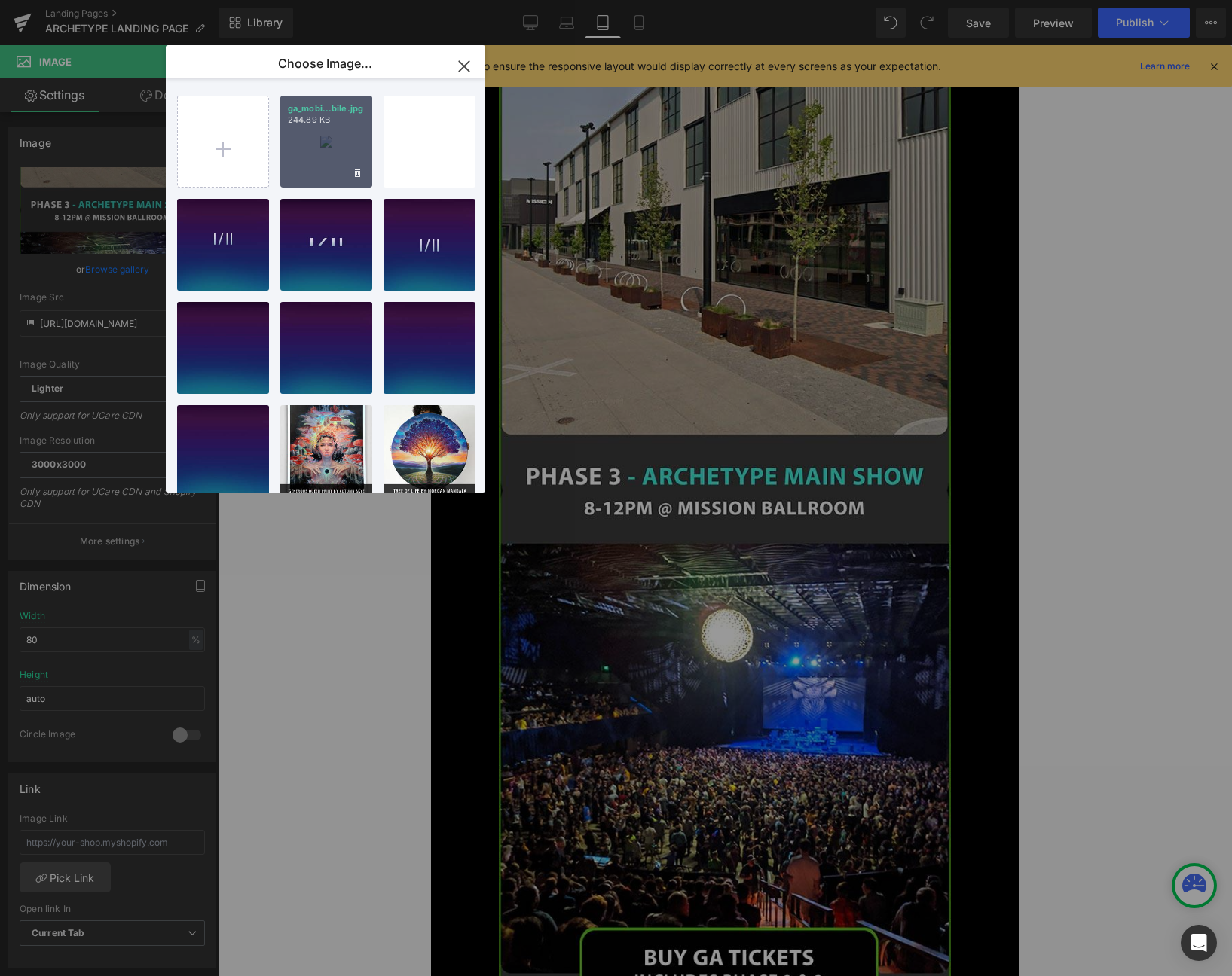
click at [314, 149] on div "ga_mobi...bile.jpg 244.89 KB" at bounding box center [326, 141] width 92 height 92
type input "[URL][DOMAIN_NAME]"
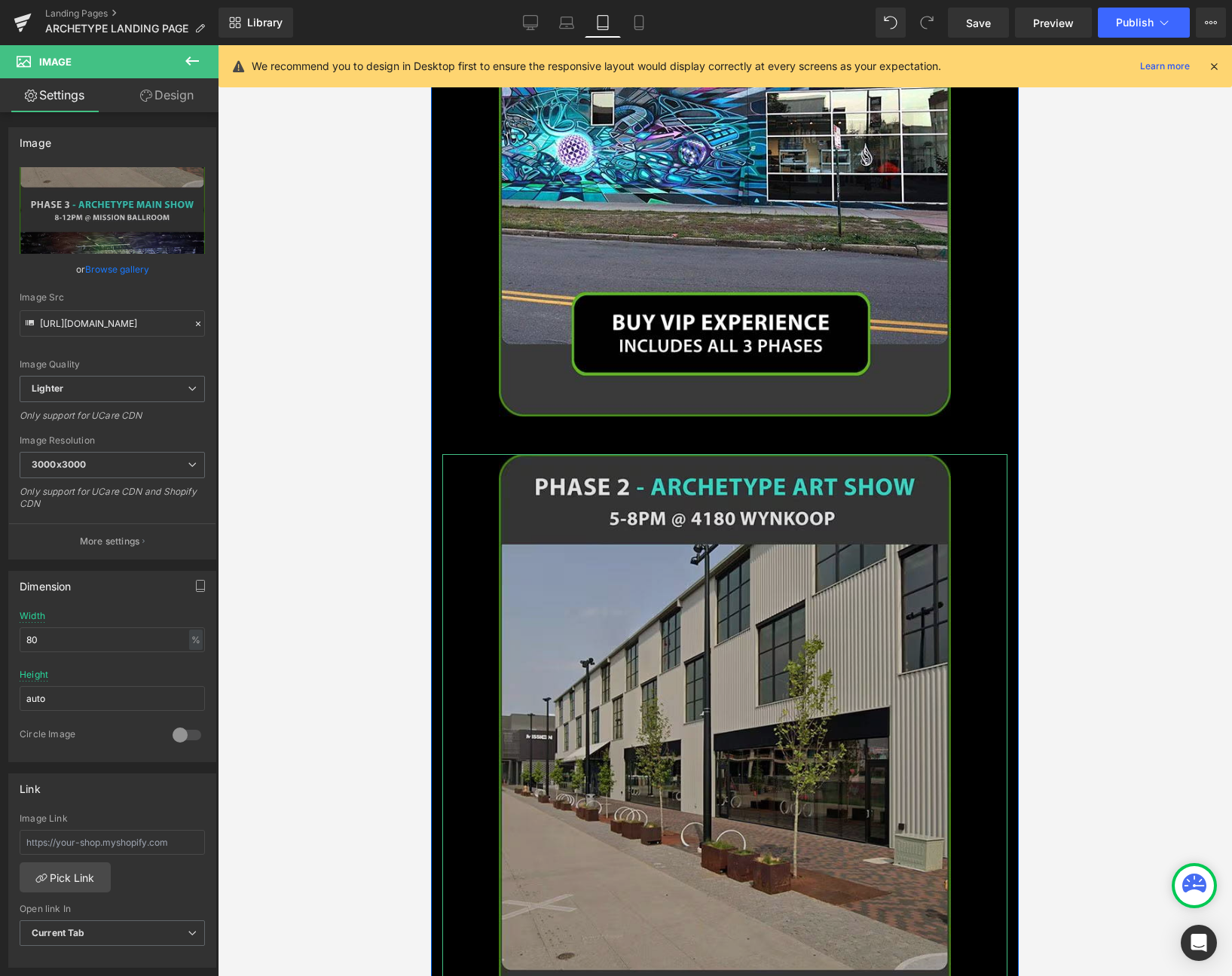
scroll to position [1997, 0]
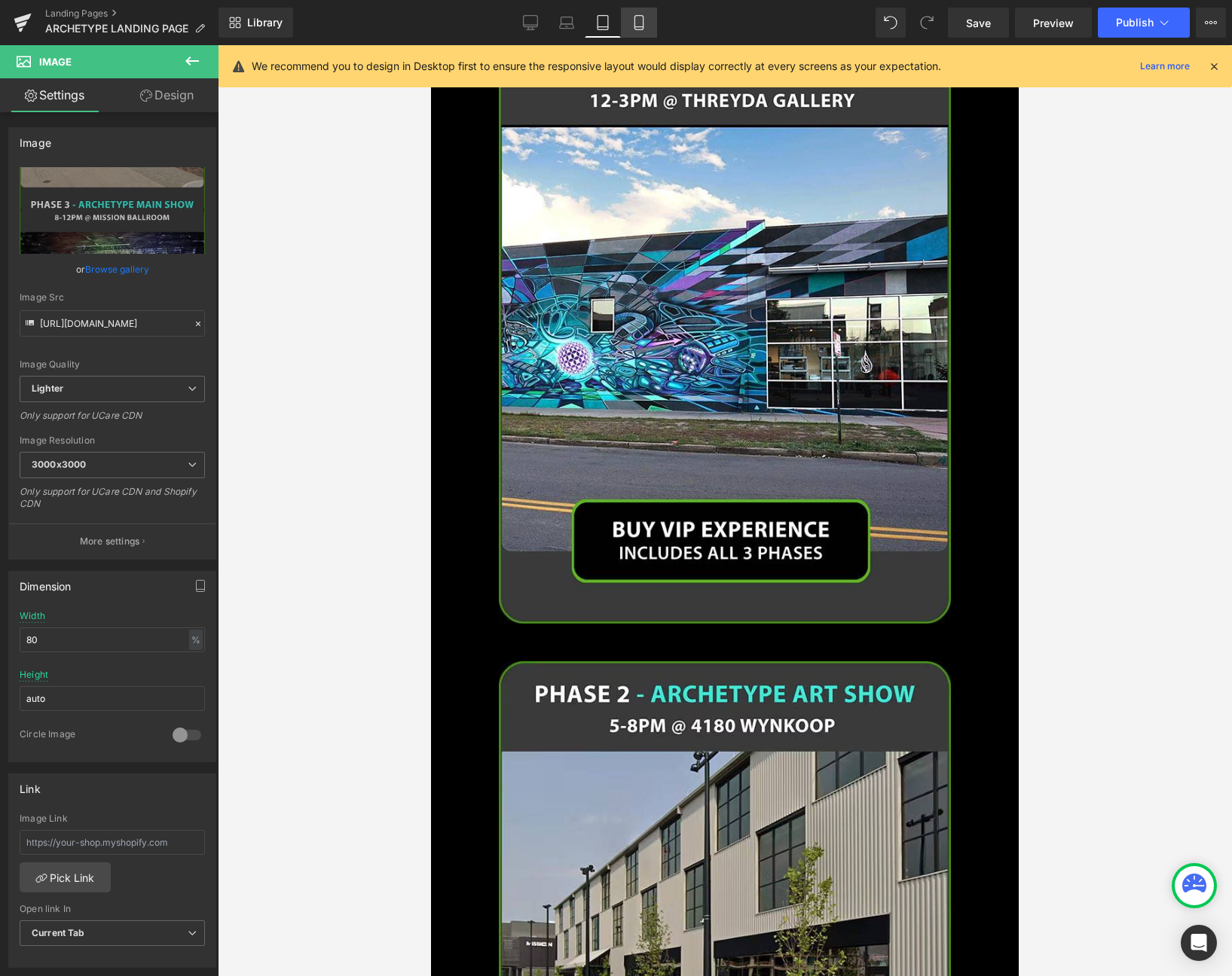
click at [631, 26] on link "Mobile" at bounding box center [639, 22] width 36 height 30
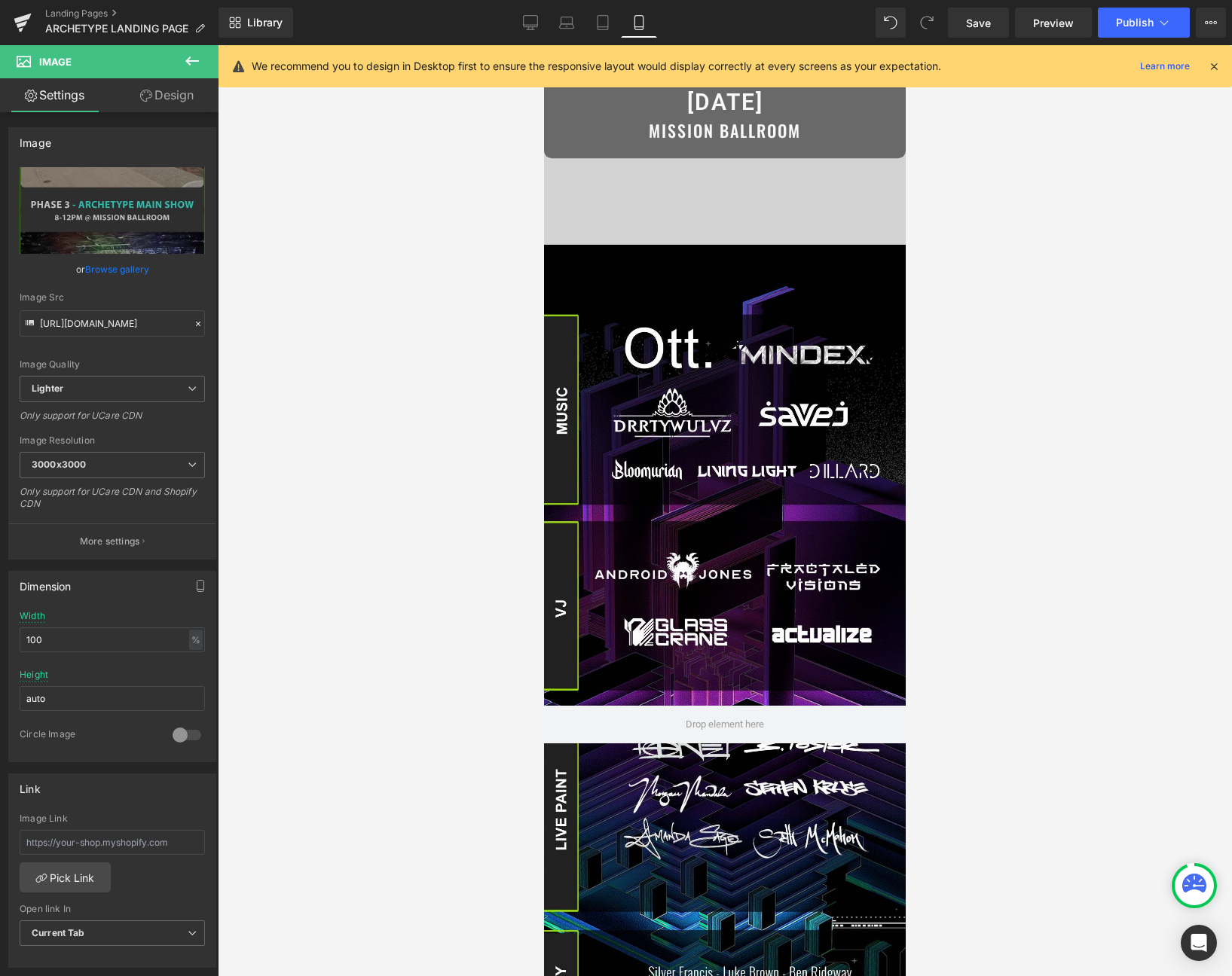
scroll to position [0, 0]
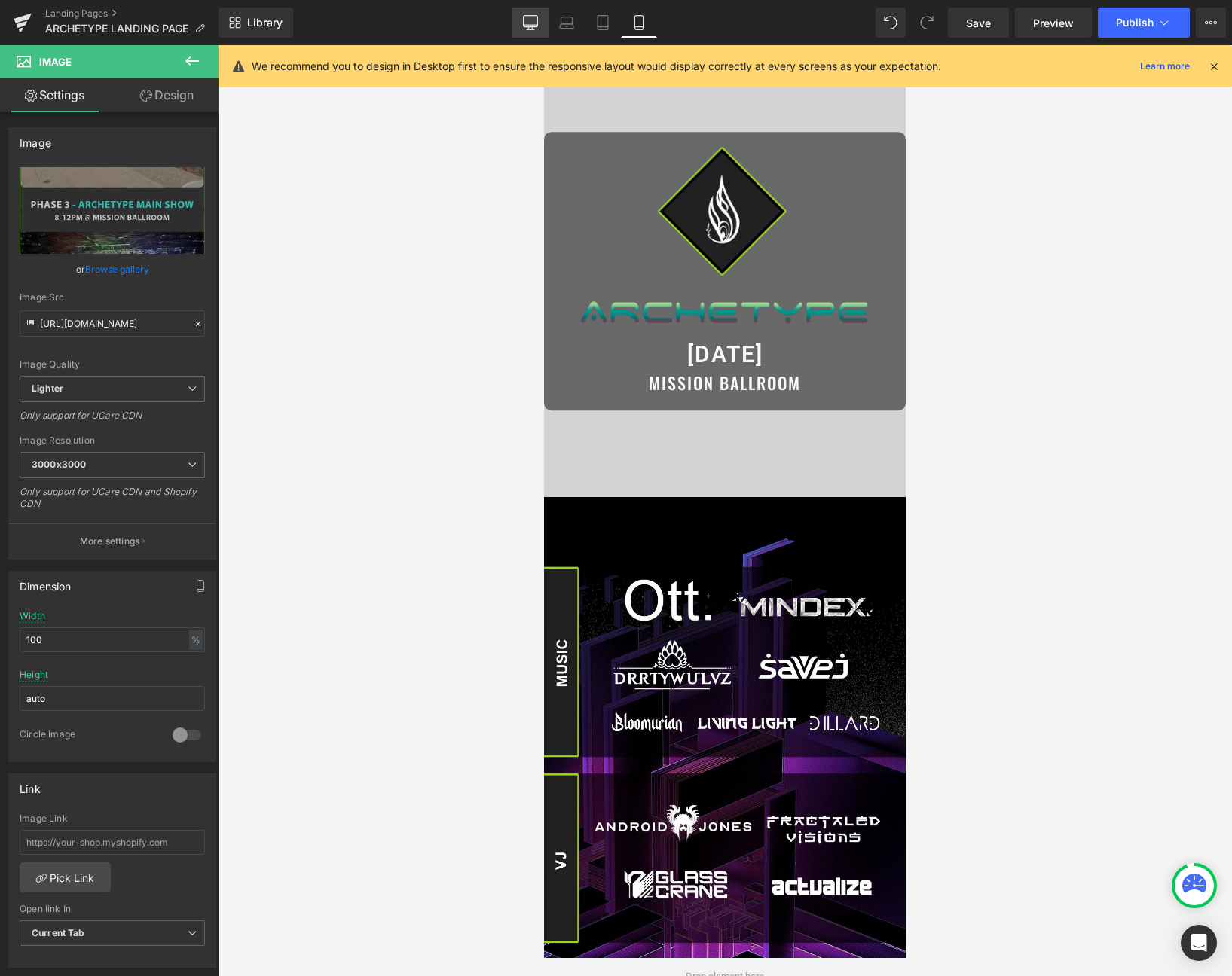
click at [523, 30] on link "Desktop" at bounding box center [530, 22] width 36 height 30
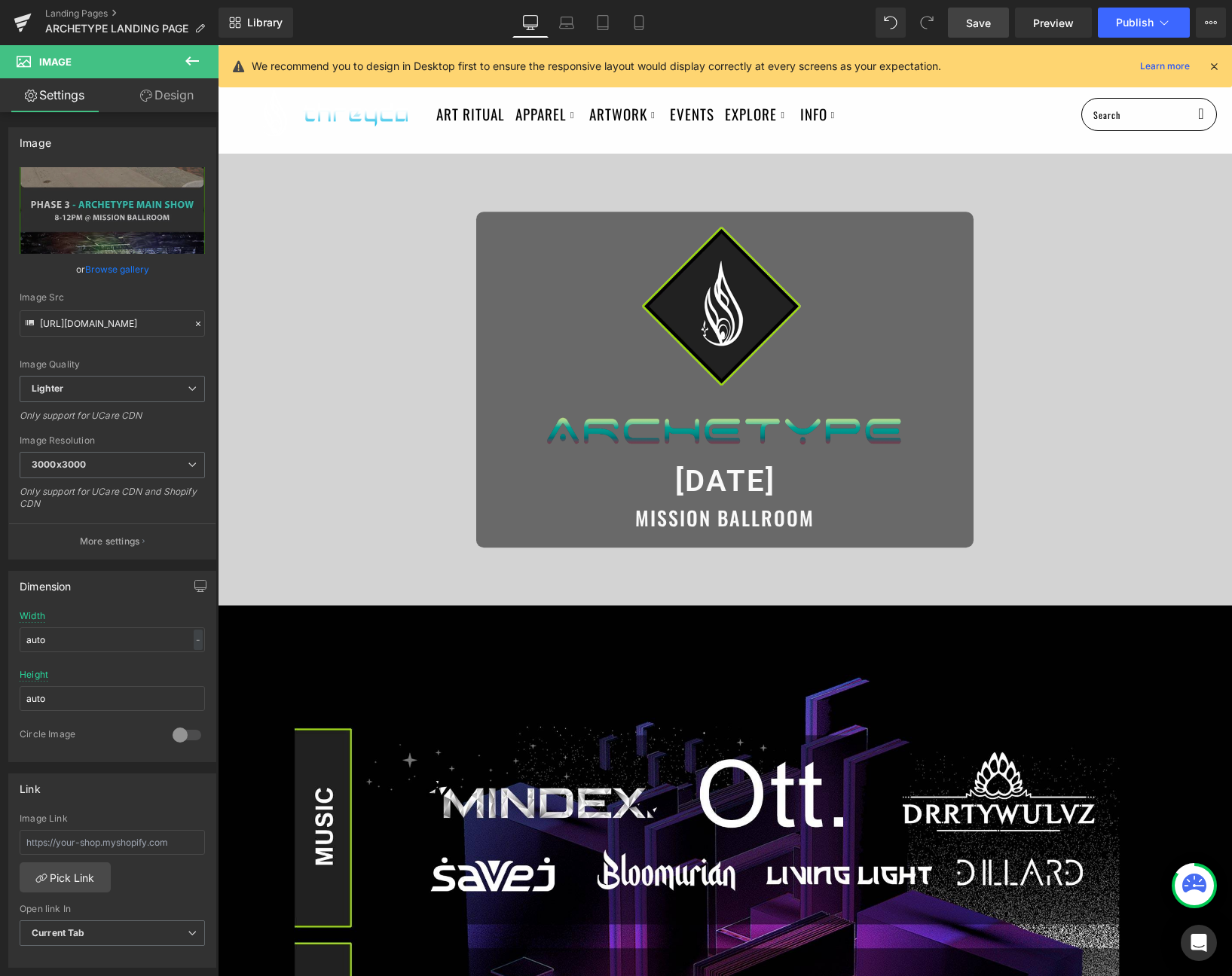
click at [994, 27] on link "Save" at bounding box center [978, 22] width 61 height 30
click at [639, 28] on icon at bounding box center [639, 23] width 15 height 15
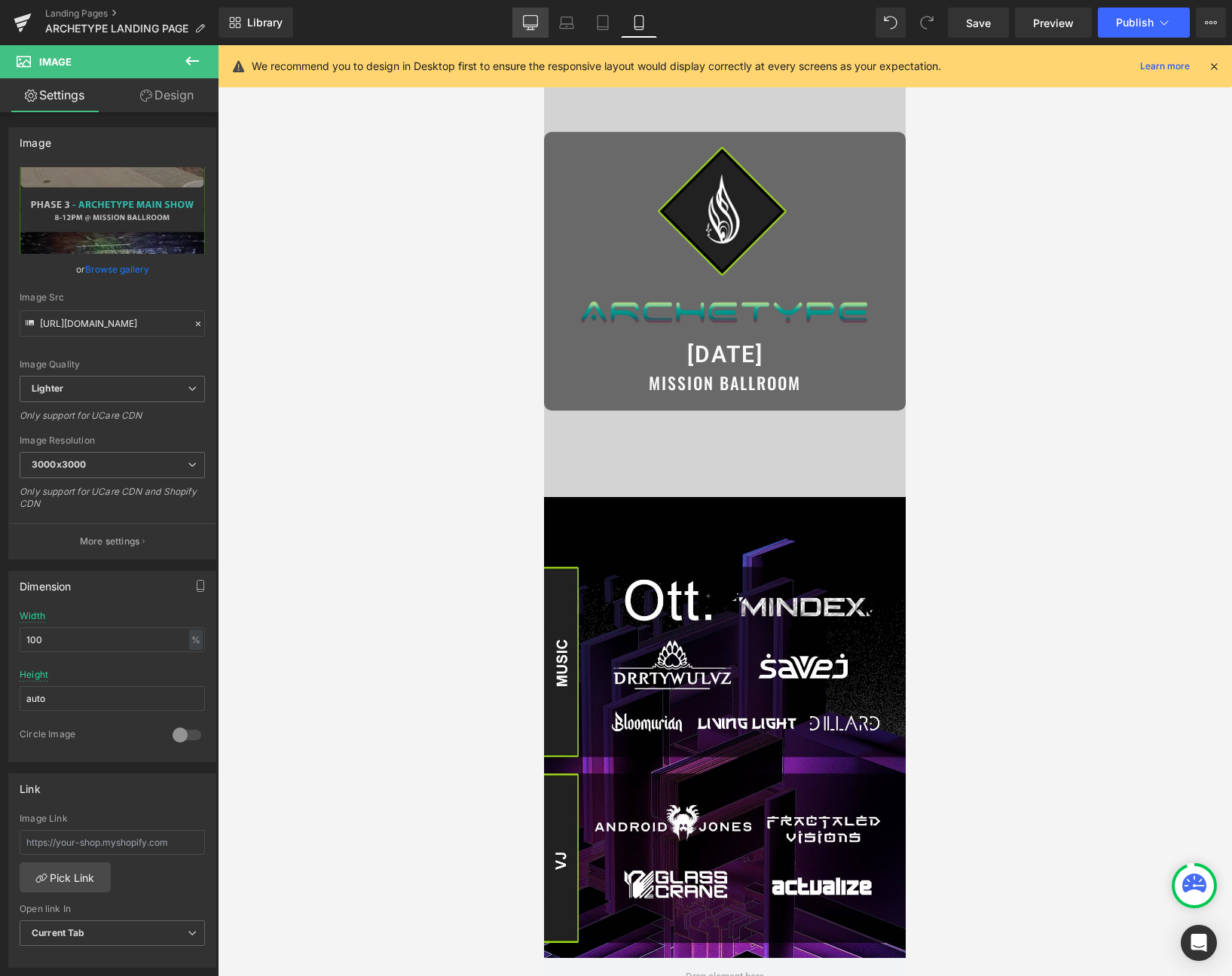
click at [540, 16] on link "Desktop" at bounding box center [530, 22] width 36 height 30
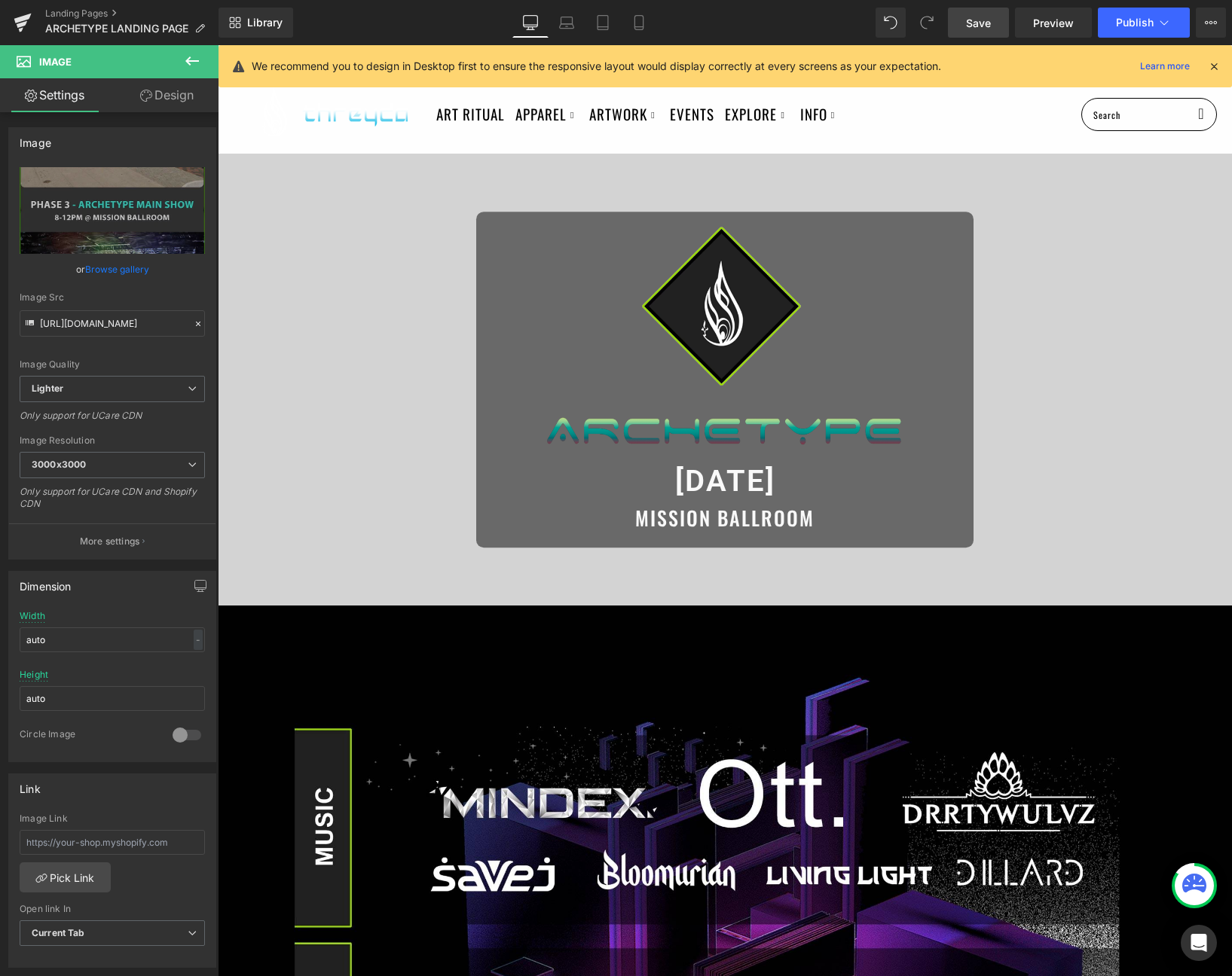
click at [991, 9] on link "Save" at bounding box center [978, 22] width 61 height 30
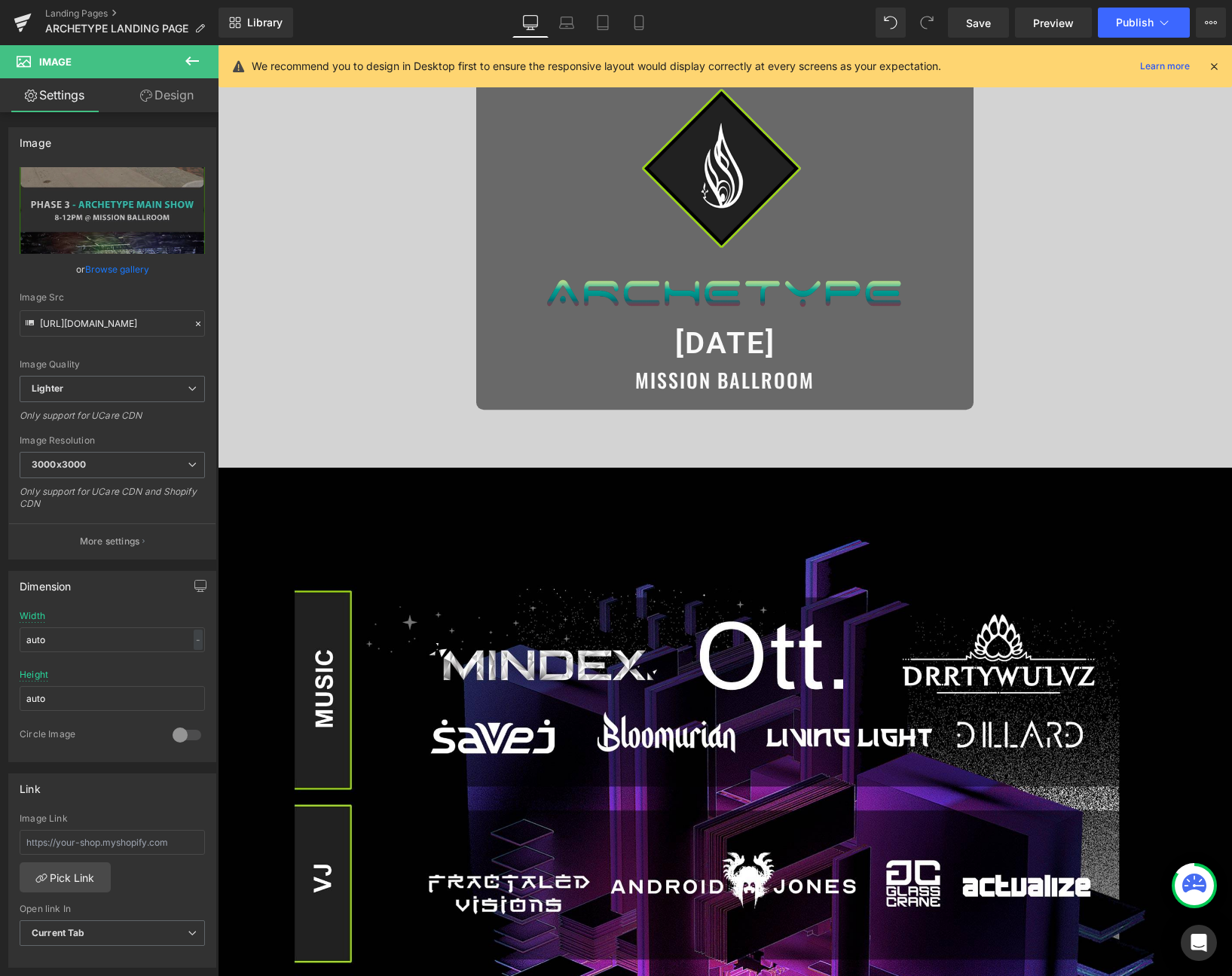
scroll to position [290, 0]
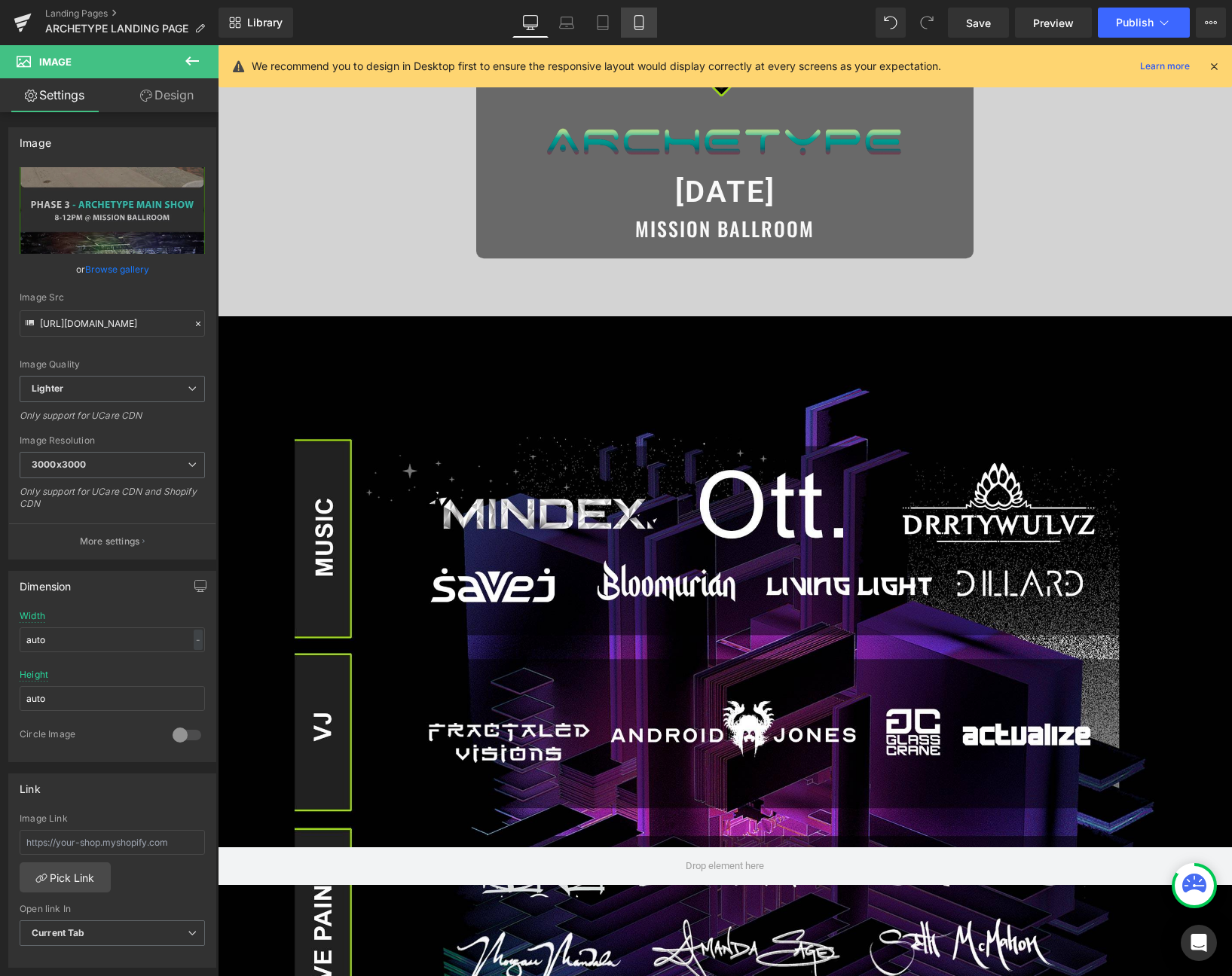
click at [631, 34] on link "Mobile" at bounding box center [639, 22] width 36 height 30
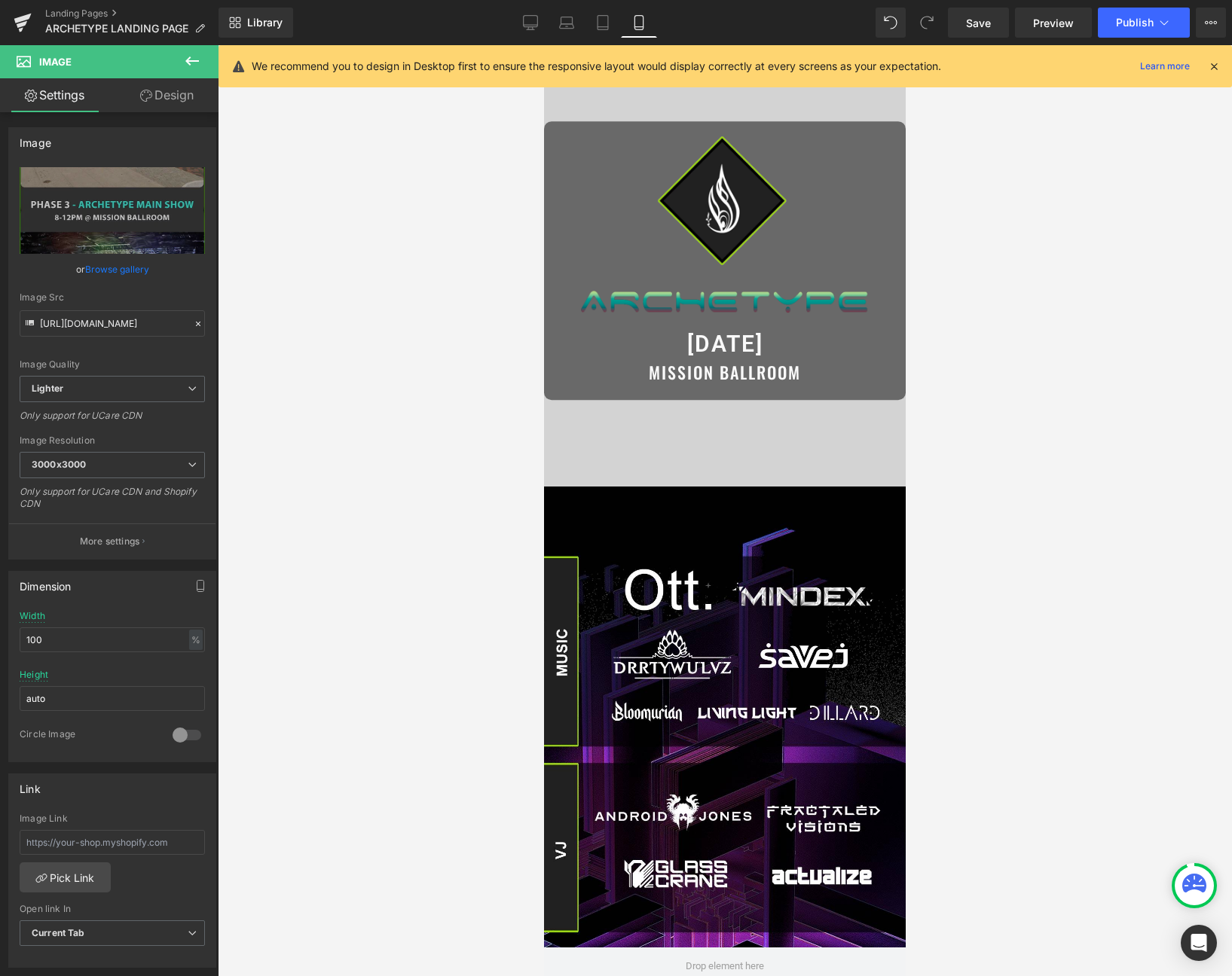
scroll to position [0, 0]
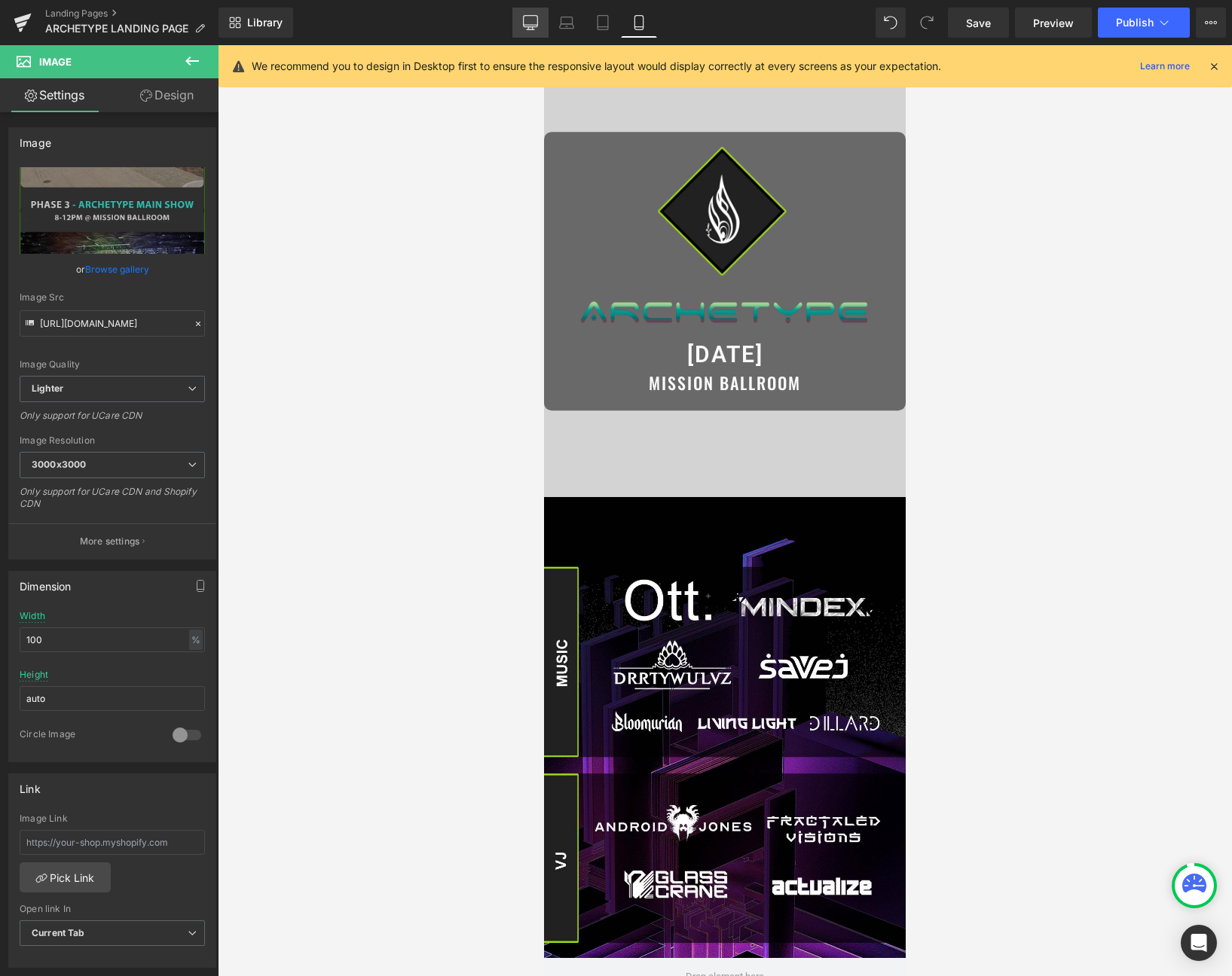
click at [528, 20] on icon at bounding box center [531, 23] width 15 height 15
type input "auto"
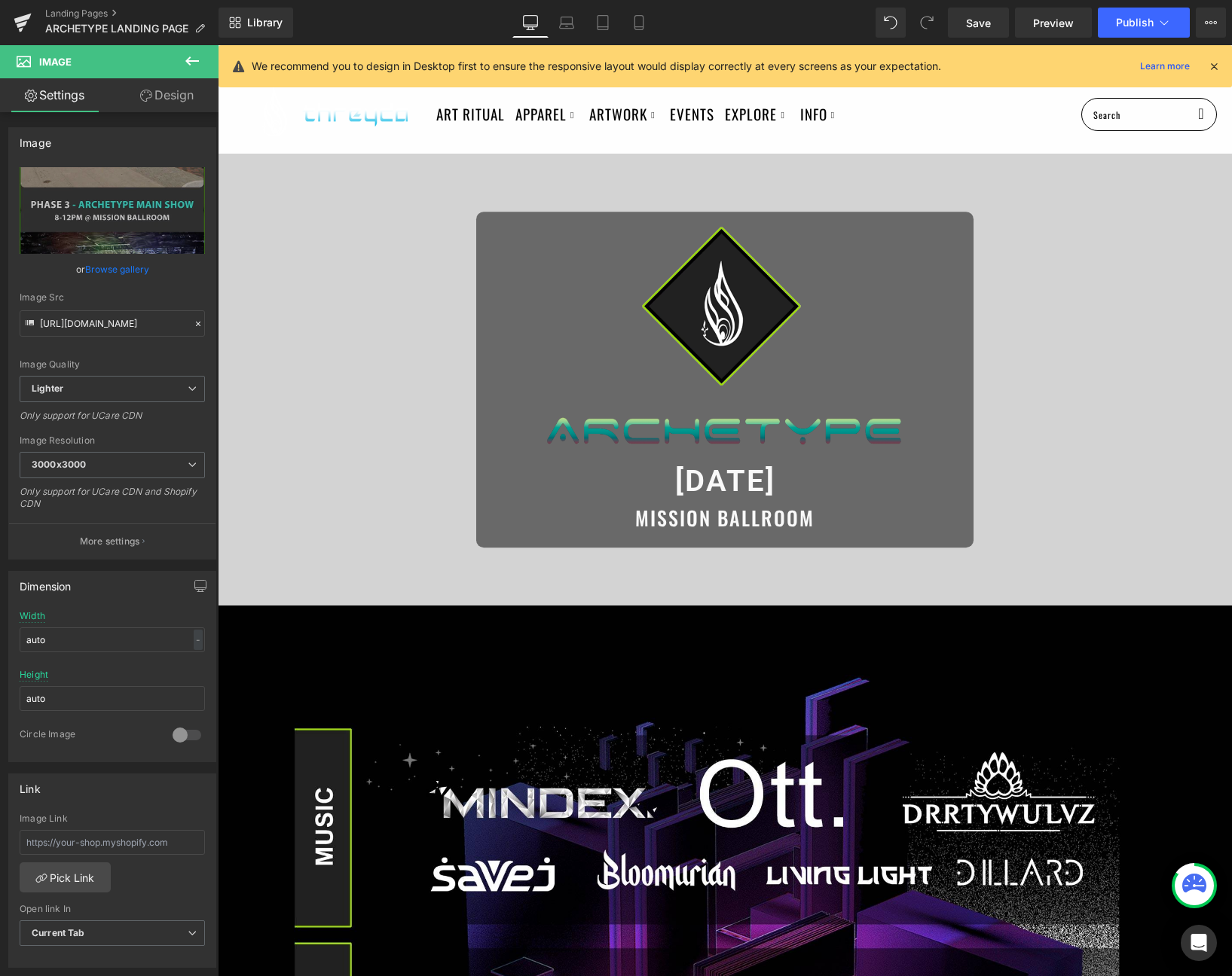
click at [1161, 64] on icon at bounding box center [1214, 66] width 14 height 14
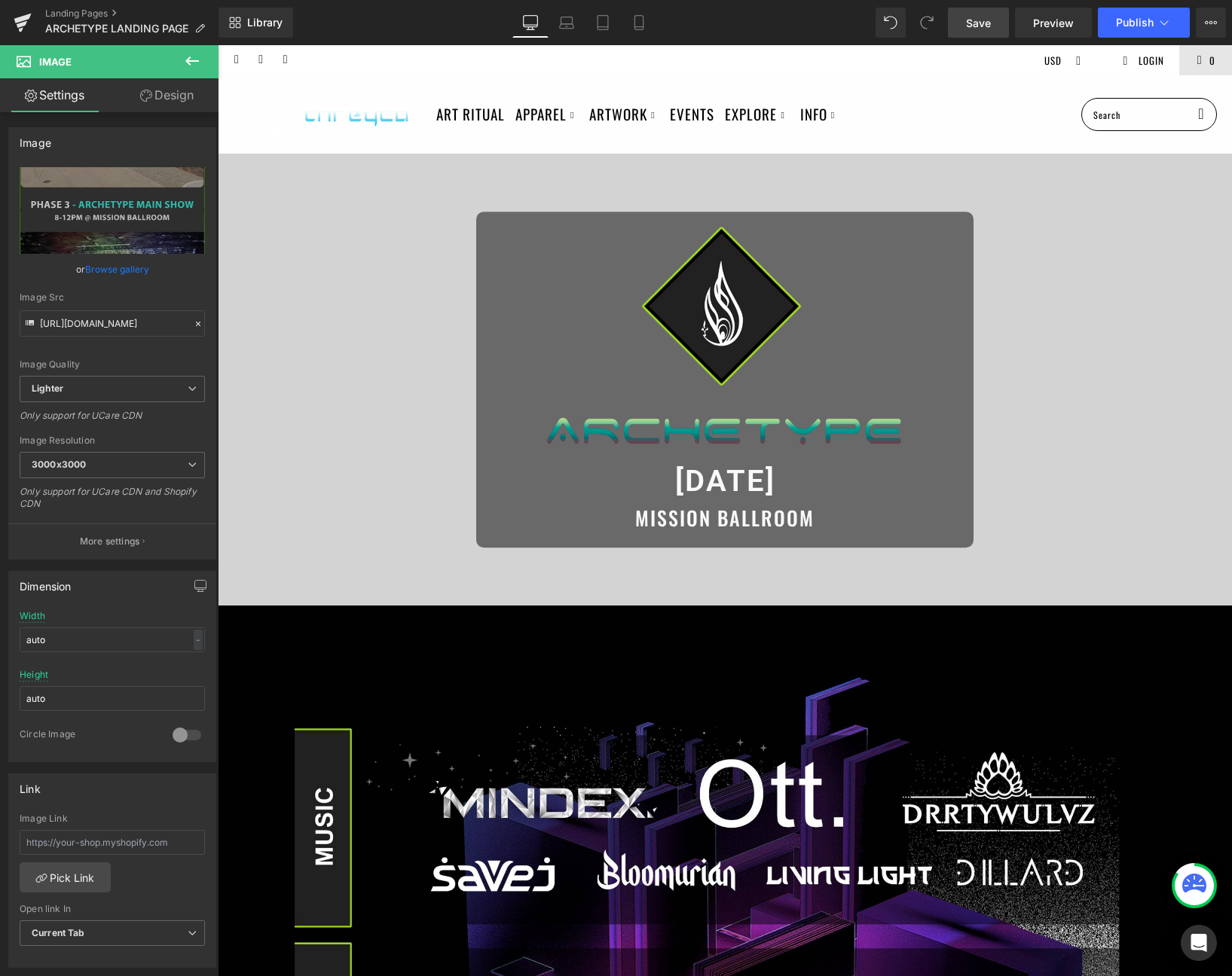
click at [957, 31] on link "Save" at bounding box center [978, 22] width 61 height 30
click at [988, 28] on span "Save" at bounding box center [978, 23] width 25 height 15
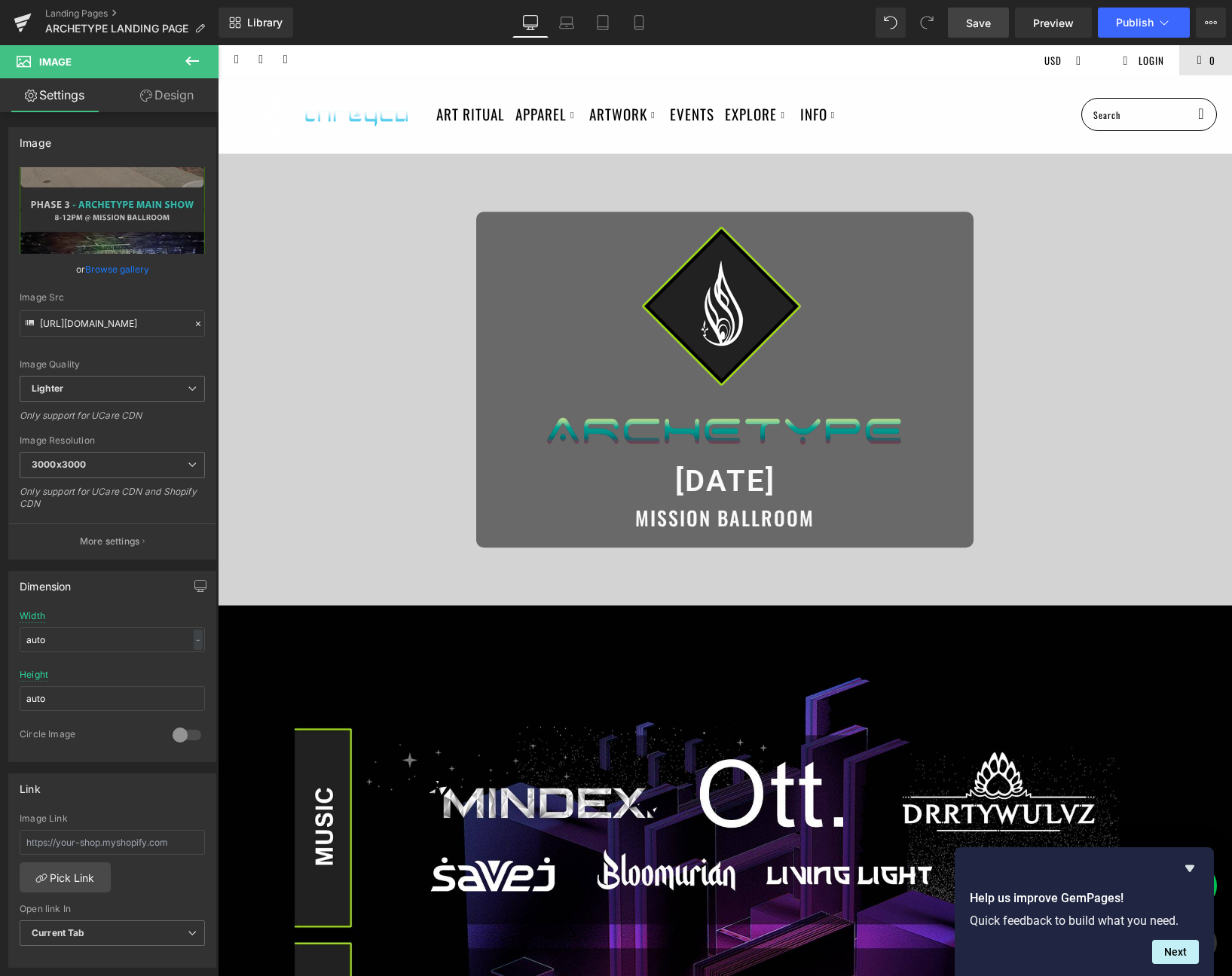
drag, startPoint x: 980, startPoint y: 19, endPoint x: 778, endPoint y: 85, distance: 212.5
click at [980, 19] on span "Save" at bounding box center [978, 23] width 25 height 15
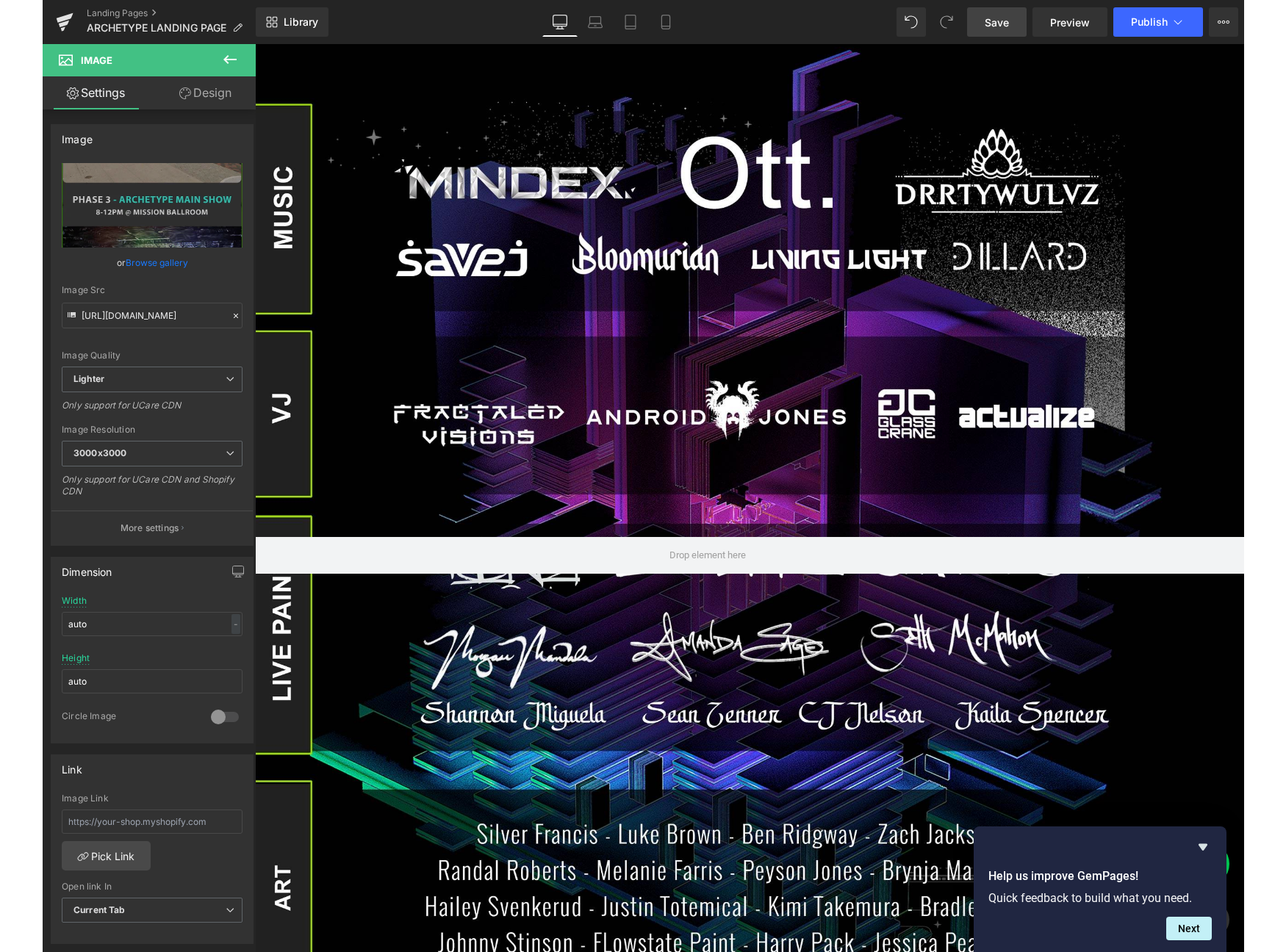
scroll to position [663, 0]
